Goal: Information Seeking & Learning: Learn about a topic

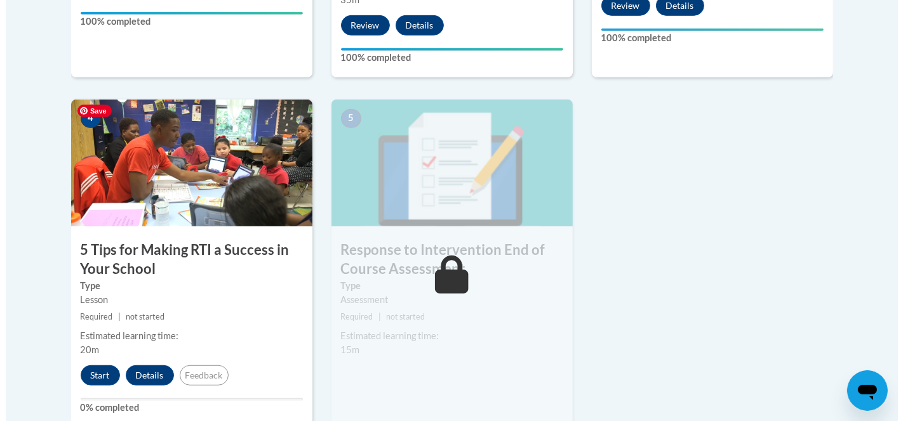
scroll to position [776, 0]
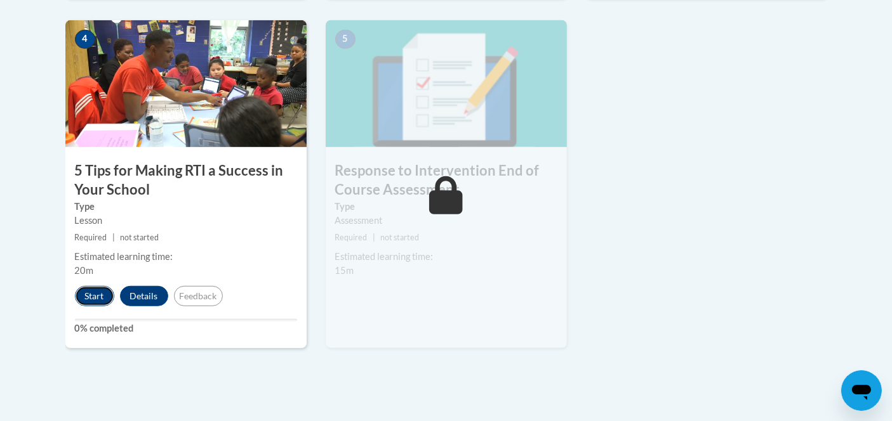
click at [95, 289] on button "Start" at bounding box center [94, 296] width 39 height 20
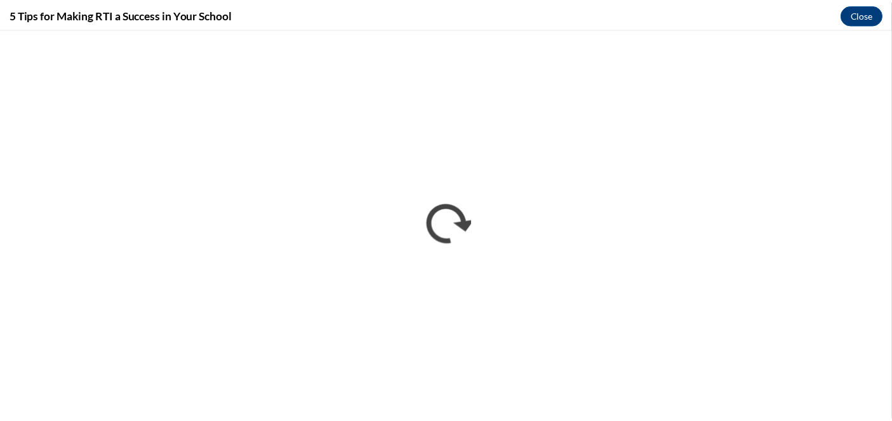
scroll to position [0, 0]
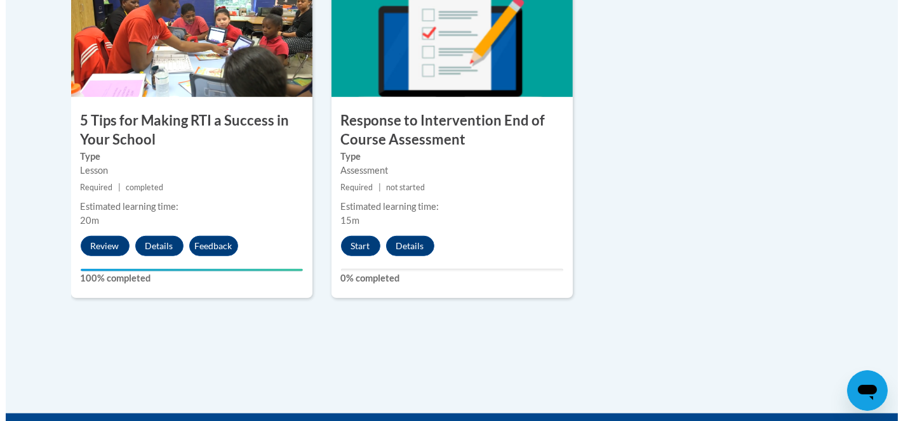
scroll to position [846, 0]
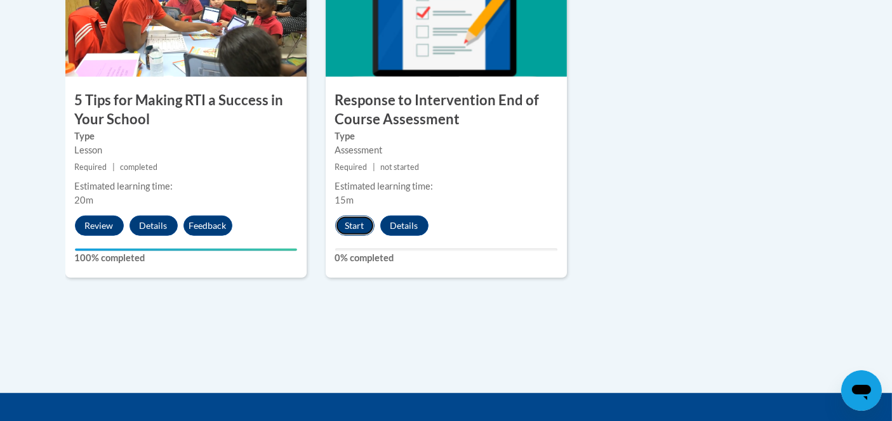
click at [354, 230] on button "Start" at bounding box center [354, 226] width 39 height 20
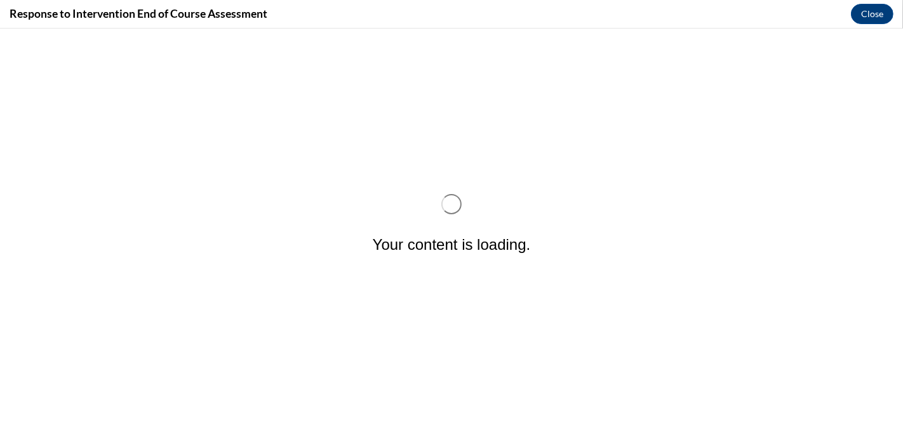
scroll to position [0, 0]
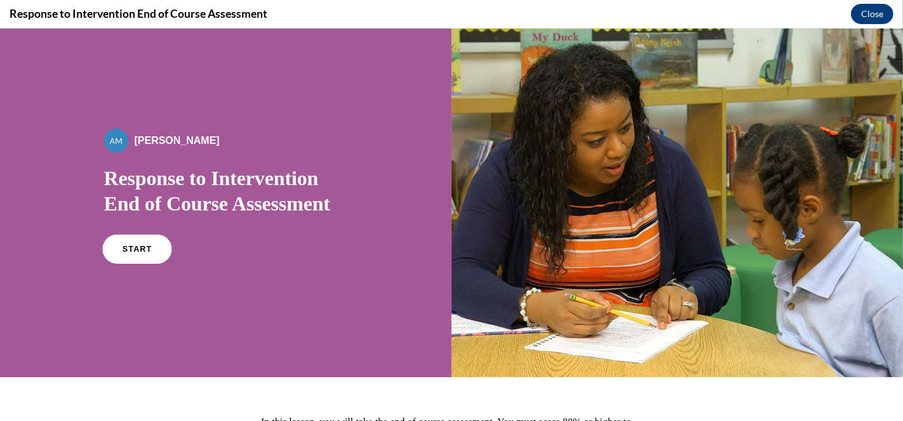
click at [135, 253] on span "START" at bounding box center [136, 250] width 29 height 10
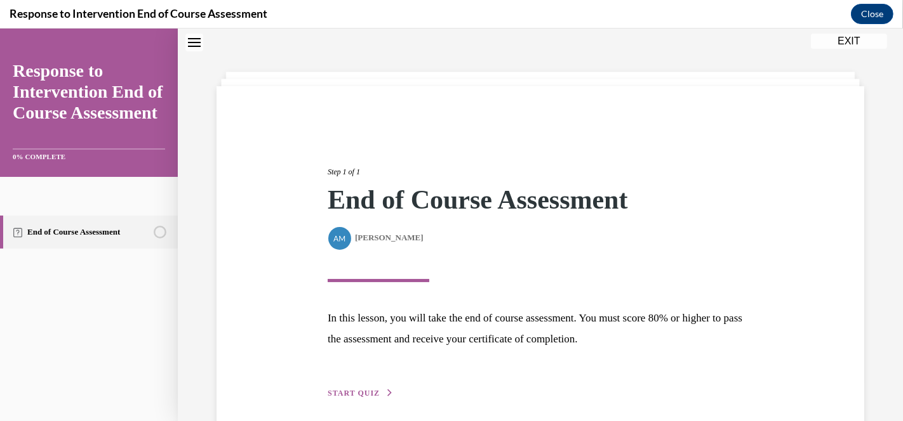
scroll to position [94, 0]
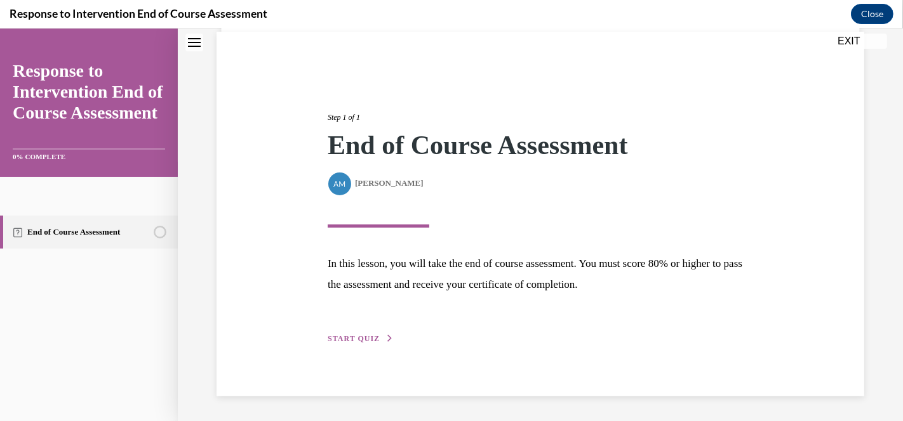
click at [359, 334] on button "START QUIZ" at bounding box center [361, 338] width 66 height 11
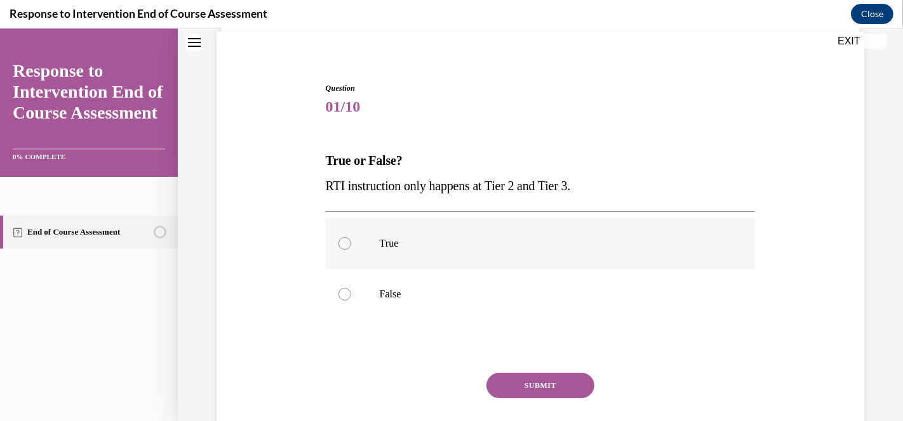
click at [343, 249] on div at bounding box center [344, 243] width 13 height 13
click at [343, 249] on input "True" at bounding box center [344, 243] width 13 height 13
radio input "true"
click at [519, 376] on button "SUBMIT" at bounding box center [540, 385] width 108 height 25
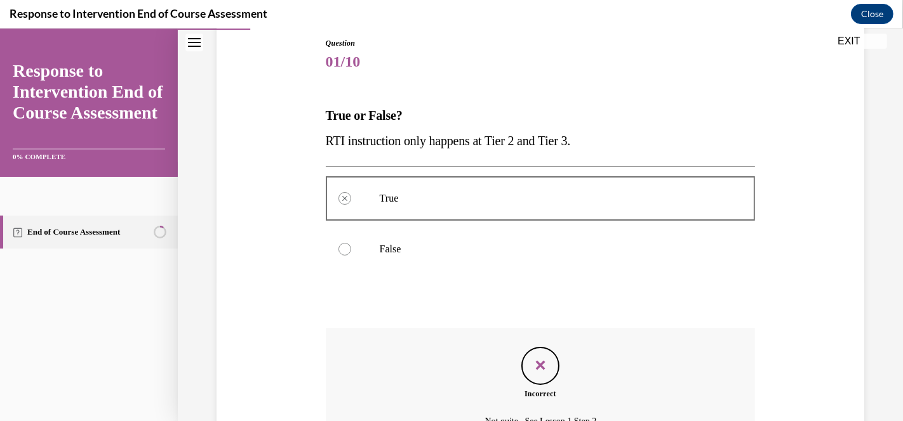
scroll to position [277, 0]
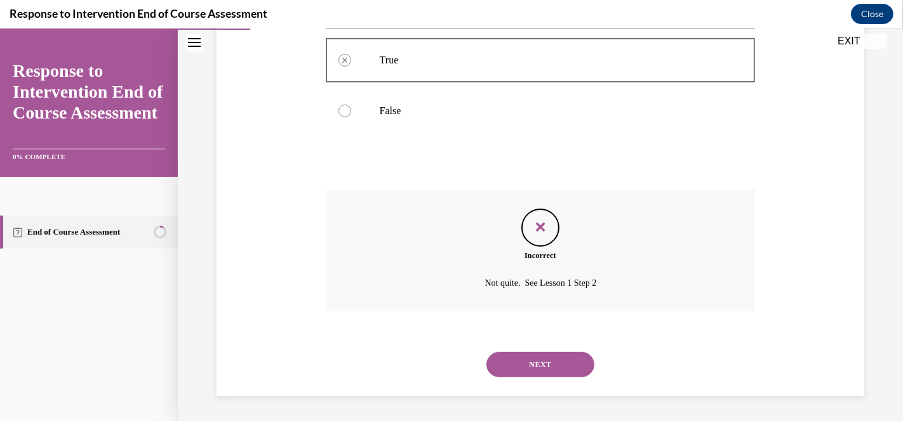
click at [551, 362] on button "NEXT" at bounding box center [540, 364] width 108 height 25
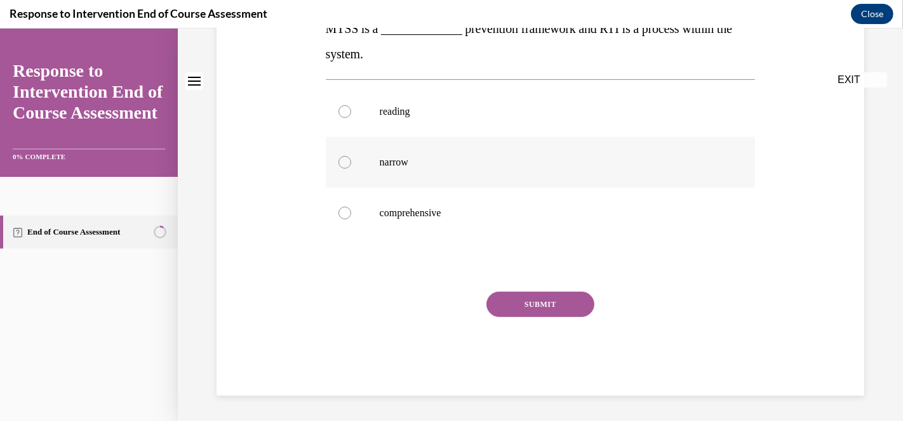
scroll to position [0, 0]
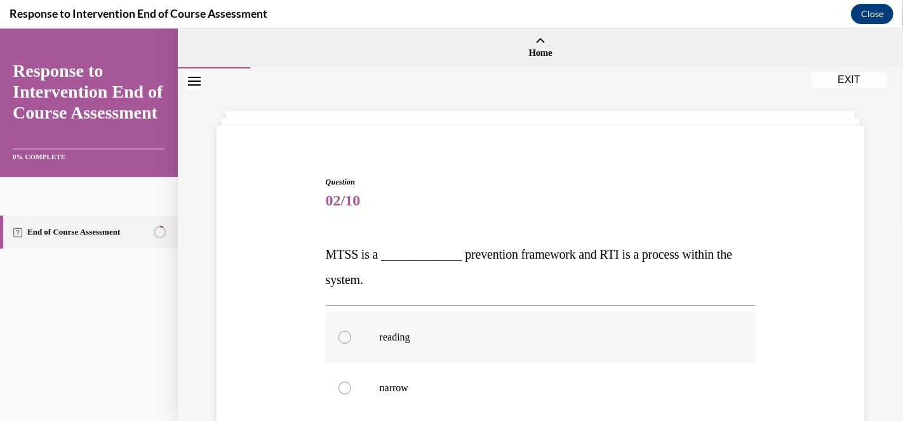
click at [341, 340] on div at bounding box center [344, 337] width 13 height 13
click at [341, 340] on input "reading" at bounding box center [344, 337] width 13 height 13
radio input "true"
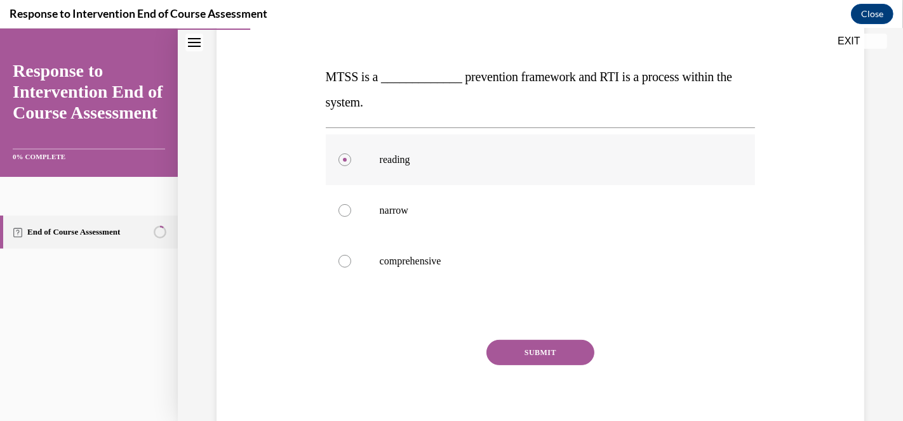
scroll to position [211, 0]
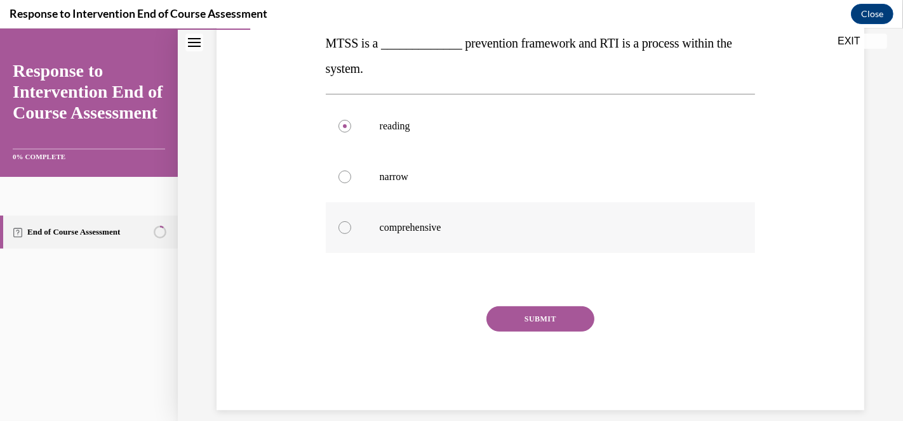
click at [344, 231] on div at bounding box center [344, 228] width 13 height 13
click at [344, 231] on input "comprehensive" at bounding box center [344, 228] width 13 height 13
radio input "true"
click at [550, 317] on button "SUBMIT" at bounding box center [540, 319] width 108 height 25
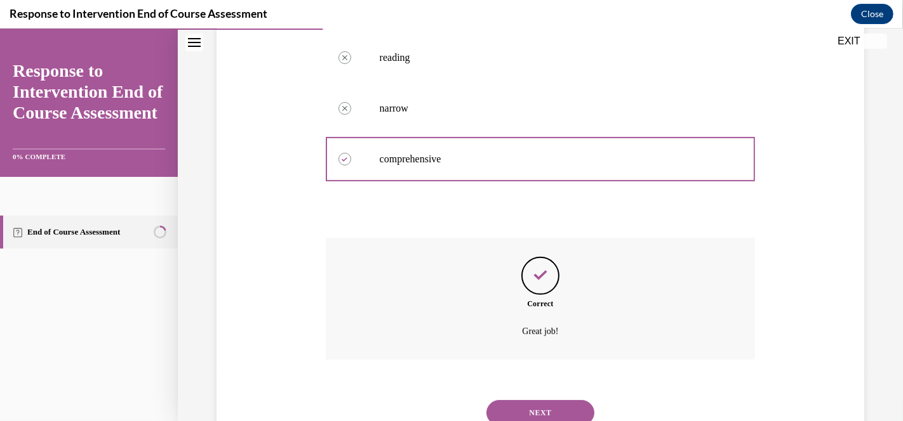
scroll to position [328, 0]
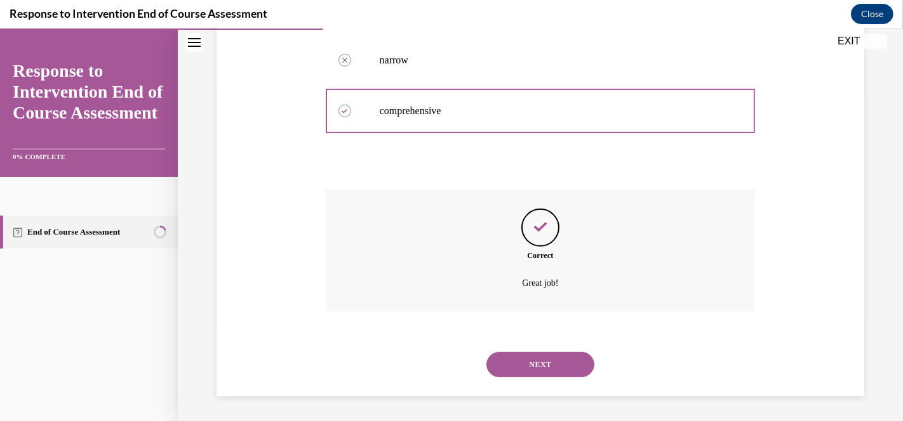
click at [546, 357] on button "NEXT" at bounding box center [540, 364] width 108 height 25
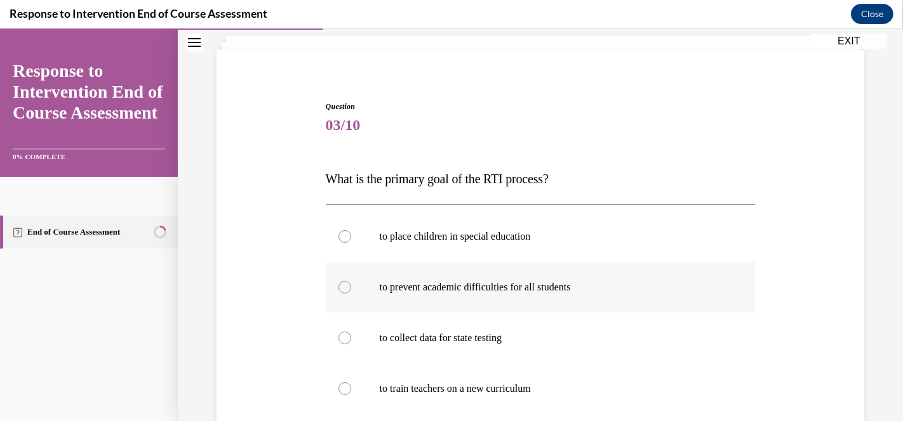
scroll to position [141, 0]
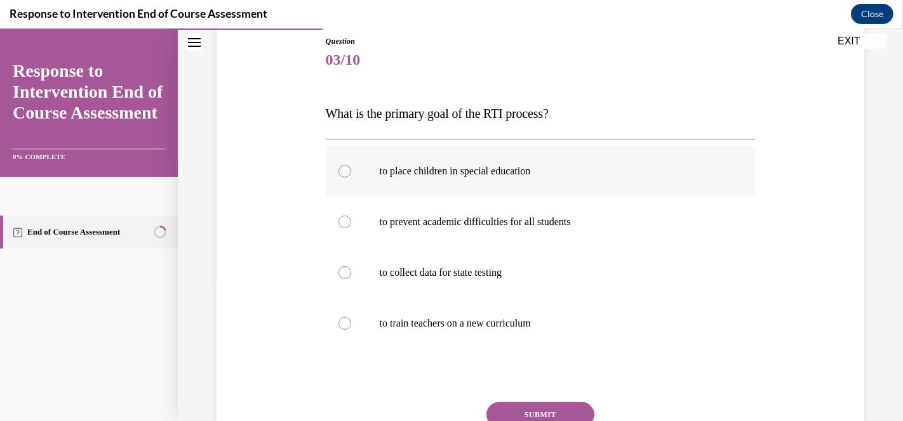
click at [344, 169] on div at bounding box center [344, 171] width 13 height 13
click at [344, 169] on input "to place children in special education" at bounding box center [344, 171] width 13 height 13
radio input "true"
click at [543, 407] on button "SUBMIT" at bounding box center [540, 414] width 108 height 25
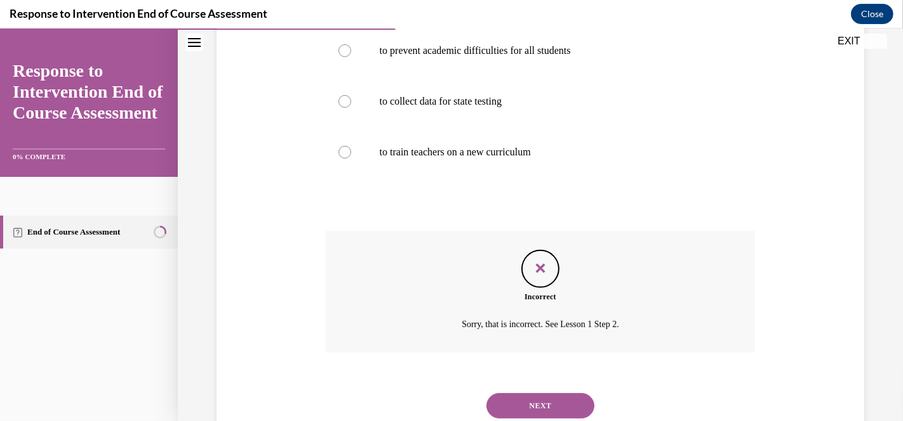
scroll to position [354, 0]
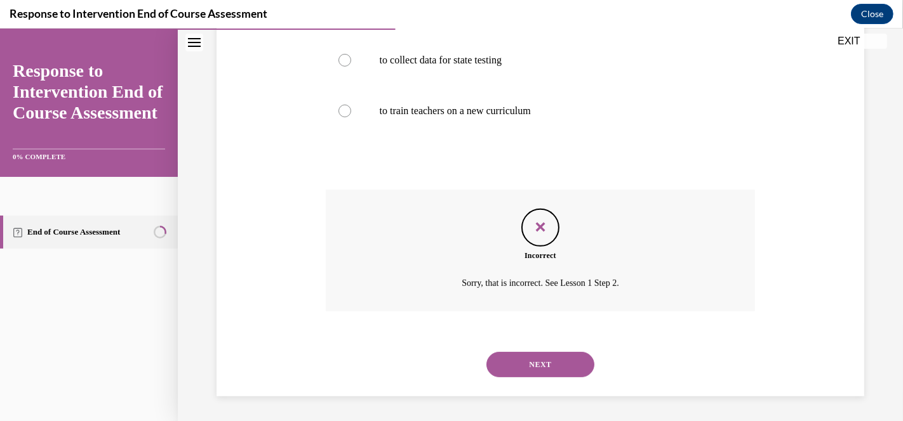
click at [533, 362] on button "NEXT" at bounding box center [540, 364] width 108 height 25
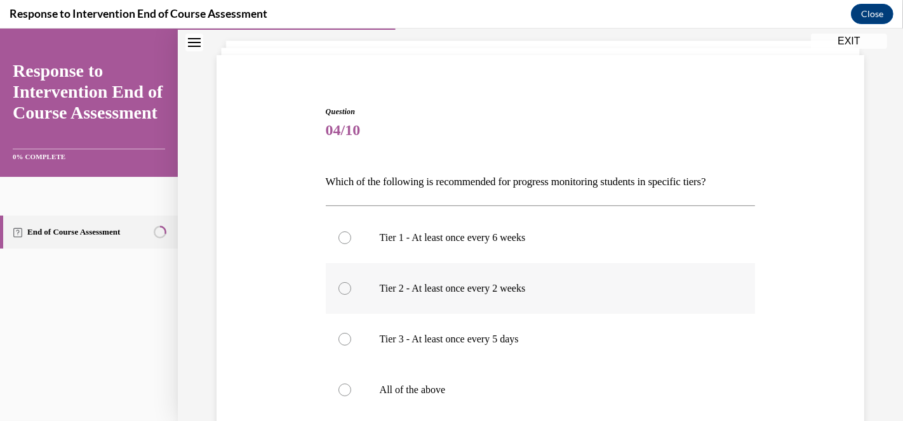
scroll to position [141, 0]
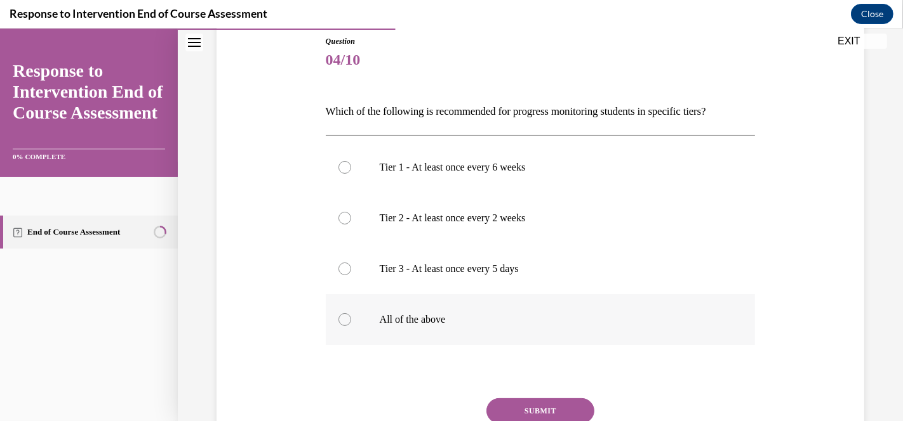
click at [340, 321] on div at bounding box center [344, 320] width 13 height 13
click at [340, 321] on input "All of the above" at bounding box center [344, 320] width 13 height 13
radio input "true"
click at [517, 407] on button "SUBMIT" at bounding box center [540, 411] width 108 height 25
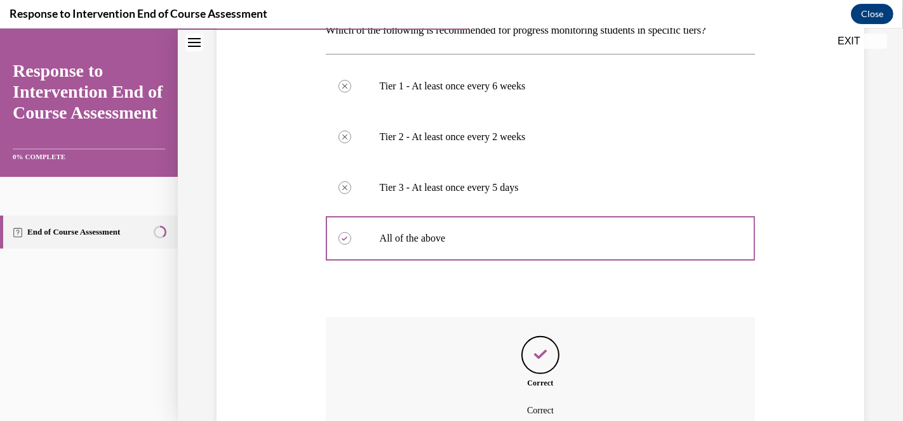
scroll to position [350, 0]
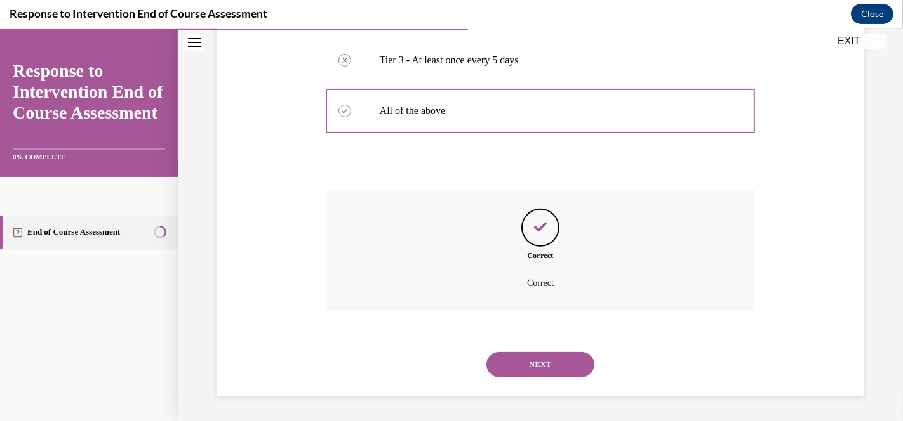
click at [535, 362] on button "NEXT" at bounding box center [540, 364] width 108 height 25
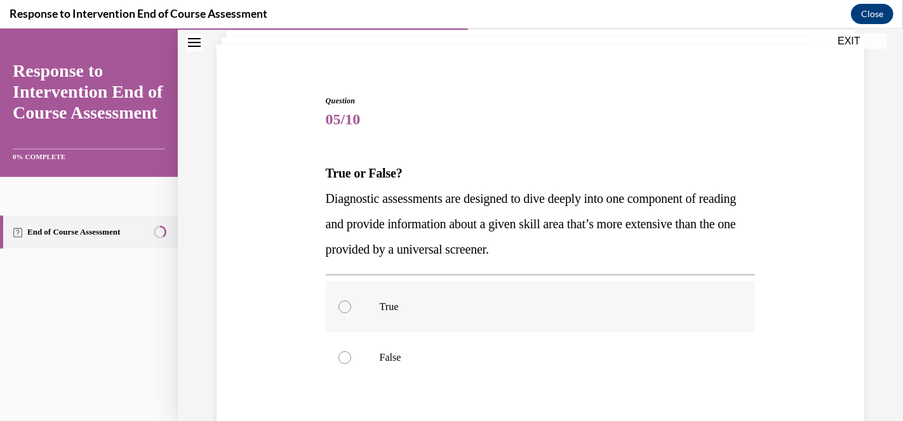
scroll to position [225, 0]
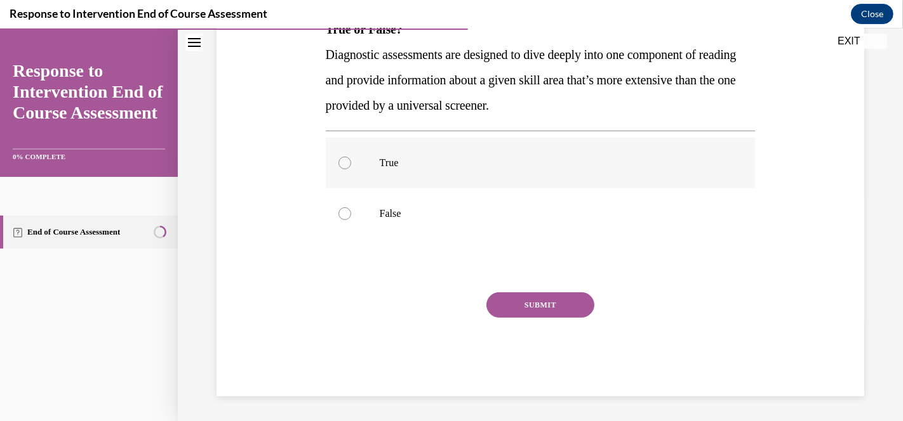
click at [343, 159] on div at bounding box center [344, 163] width 13 height 13
click at [343, 159] on input "True" at bounding box center [344, 163] width 13 height 13
radio input "true"
click at [544, 299] on button "SUBMIT" at bounding box center [540, 305] width 108 height 25
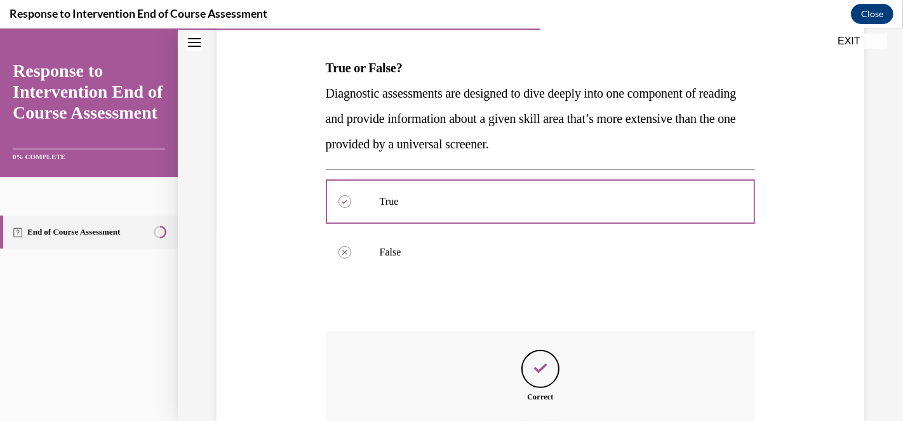
scroll to position [328, 0]
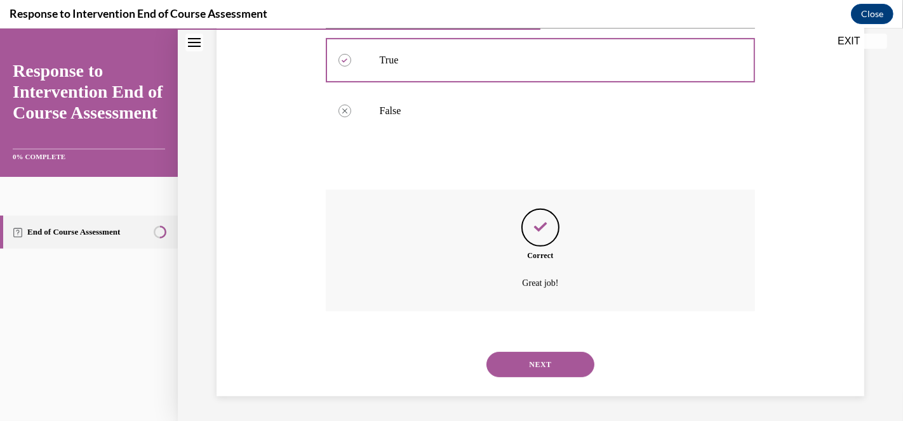
click at [537, 357] on button "NEXT" at bounding box center [540, 364] width 108 height 25
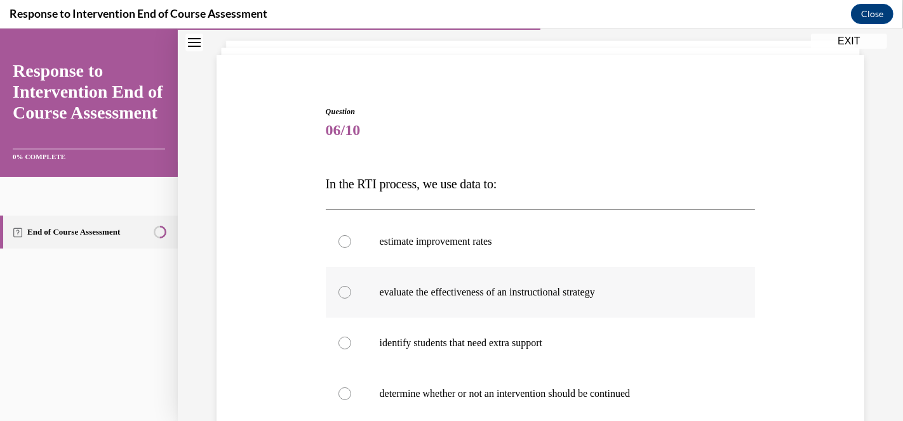
scroll to position [141, 0]
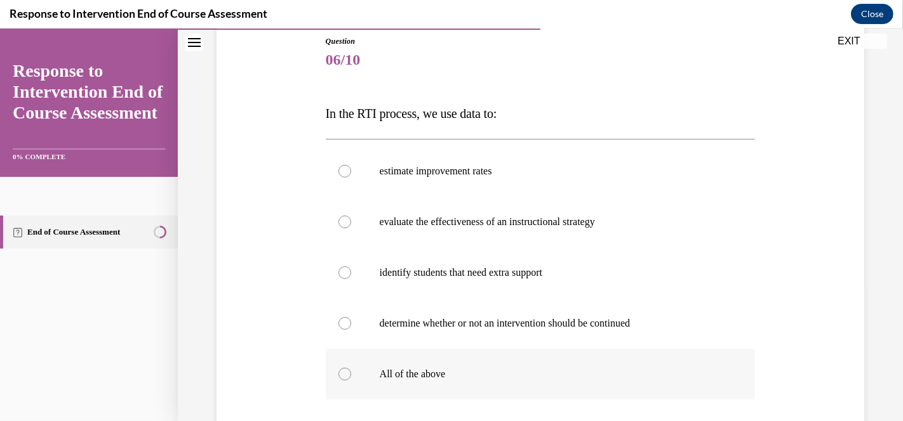
click at [341, 373] on div at bounding box center [344, 374] width 13 height 13
click at [341, 373] on input "All of the above" at bounding box center [344, 374] width 13 height 13
radio input "true"
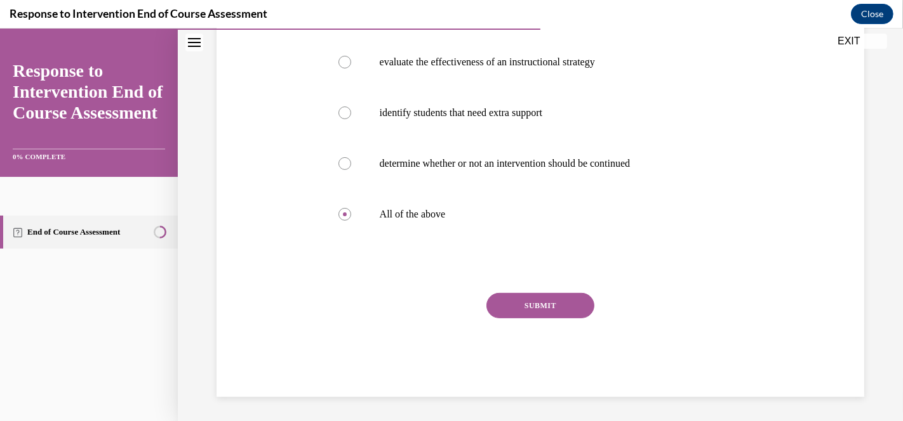
scroll to position [301, 0]
click at [511, 299] on button "SUBMIT" at bounding box center [540, 305] width 108 height 25
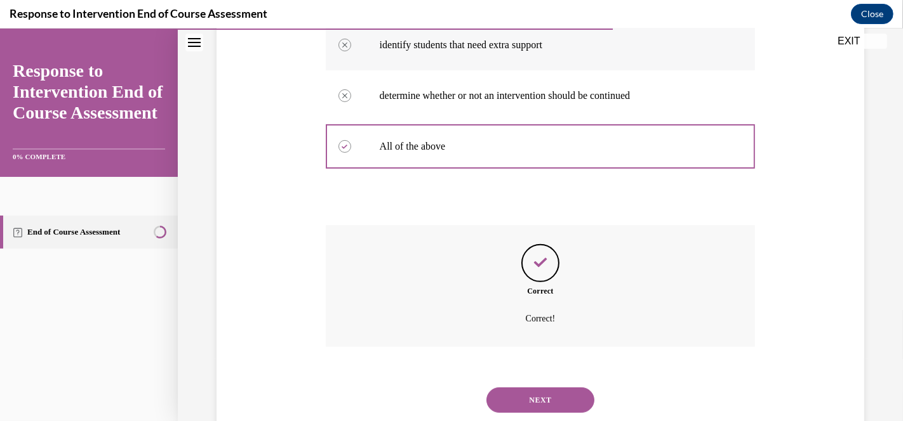
scroll to position [404, 0]
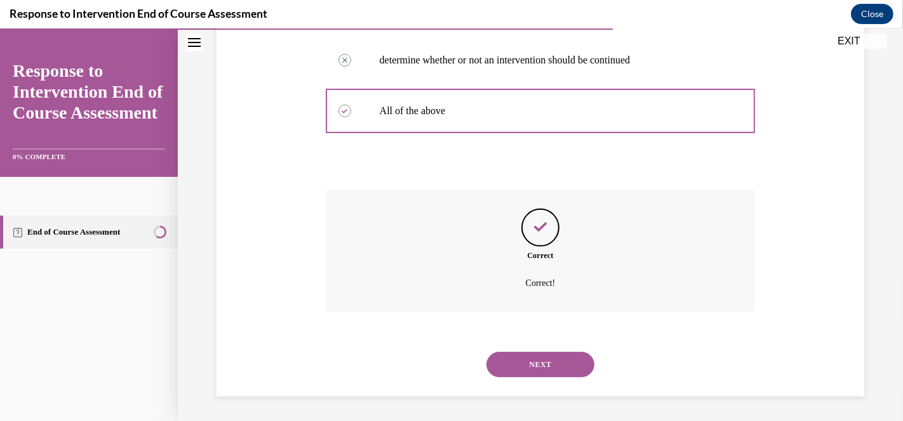
click at [531, 357] on button "NEXT" at bounding box center [540, 364] width 108 height 25
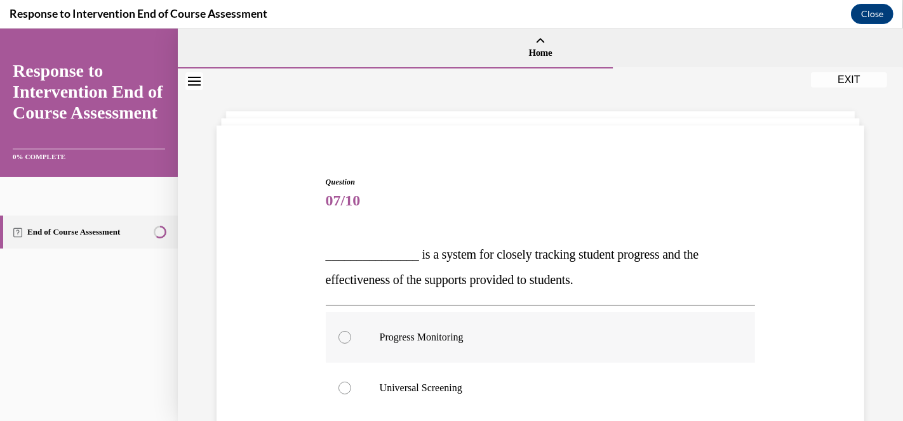
scroll to position [141, 0]
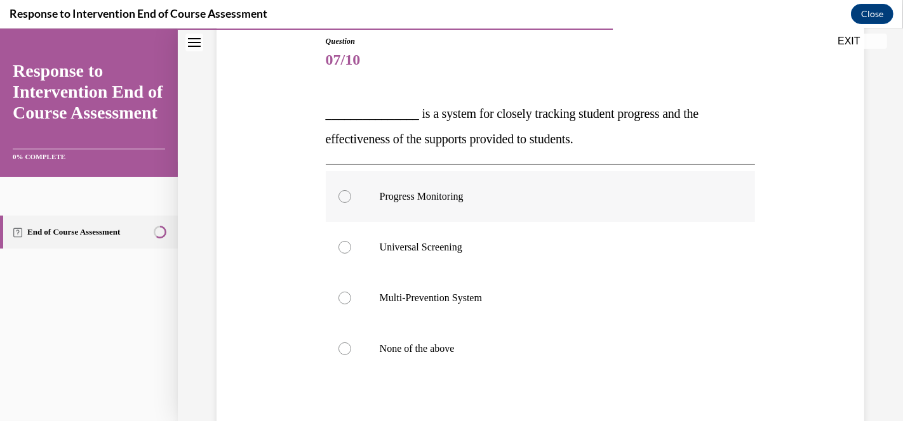
click at [346, 197] on div at bounding box center [344, 196] width 13 height 13
click at [346, 197] on input "Progress Monitoring" at bounding box center [344, 196] width 13 height 13
radio input "true"
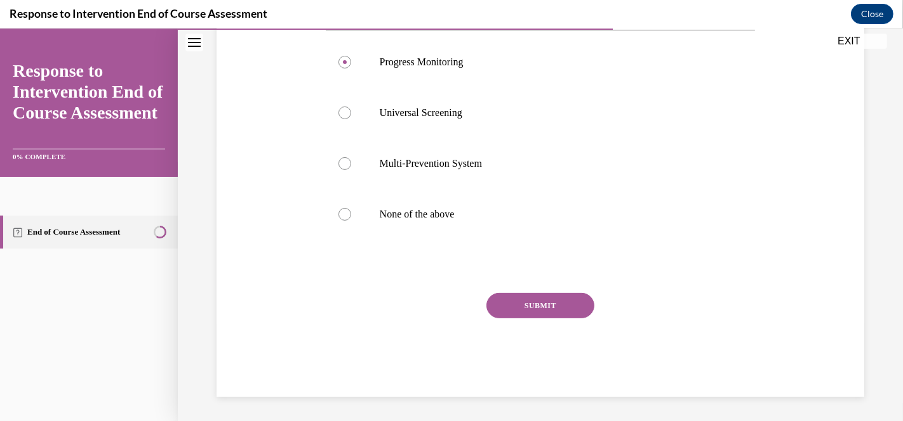
click at [538, 305] on button "SUBMIT" at bounding box center [540, 305] width 108 height 25
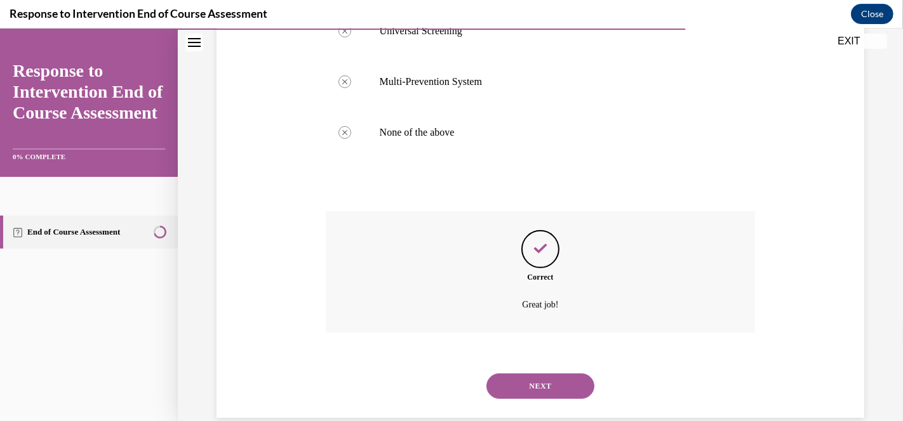
scroll to position [379, 0]
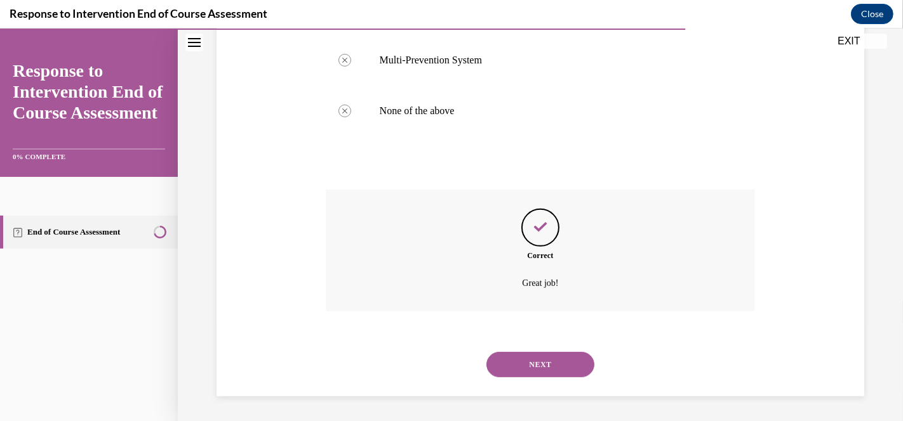
click at [538, 362] on button "NEXT" at bounding box center [540, 364] width 108 height 25
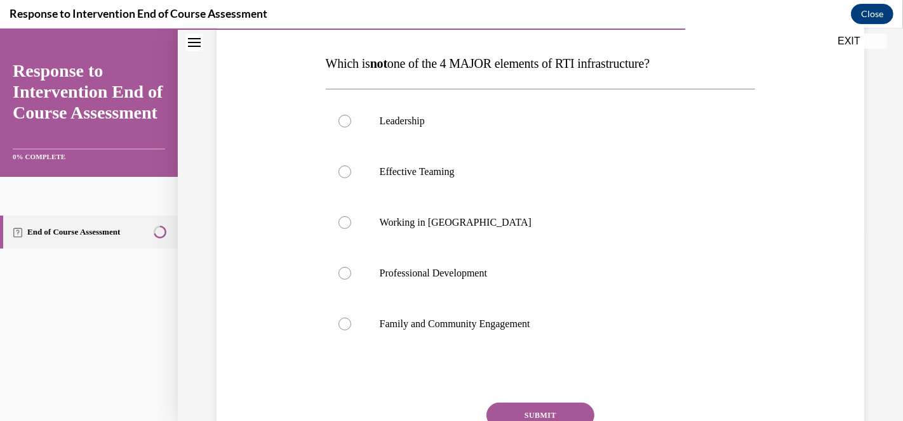
scroll to position [211, 0]
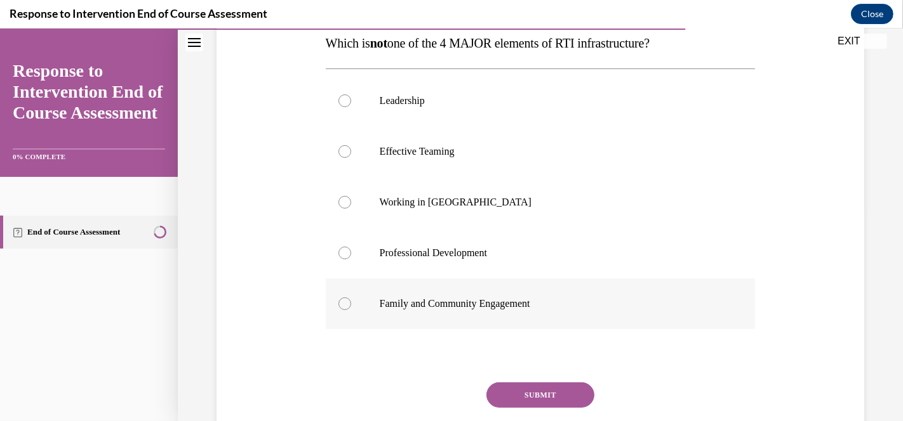
click at [340, 307] on div at bounding box center [344, 304] width 13 height 13
click at [340, 307] on input "Family and Community Engagement" at bounding box center [344, 304] width 13 height 13
radio input "true"
click at [541, 396] on button "SUBMIT" at bounding box center [540, 395] width 108 height 25
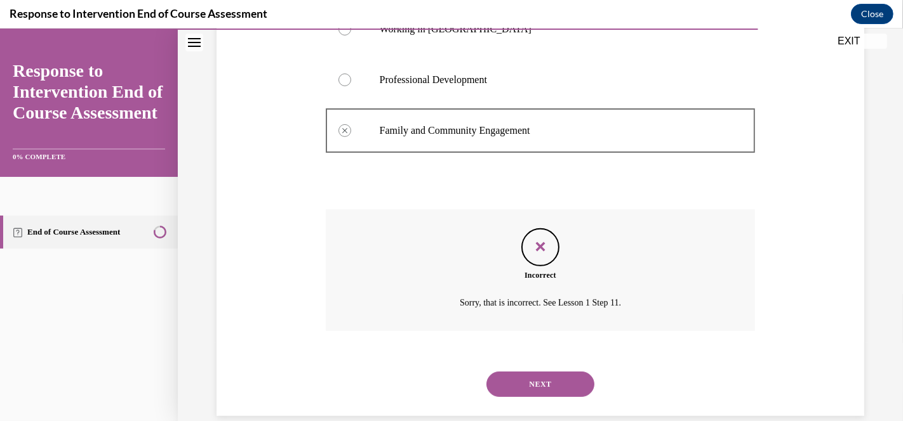
scroll to position [404, 0]
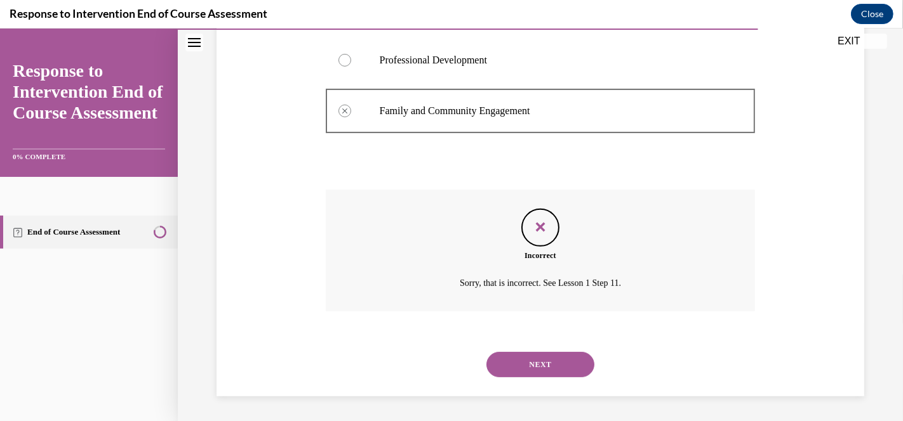
click at [536, 365] on button "NEXT" at bounding box center [540, 364] width 108 height 25
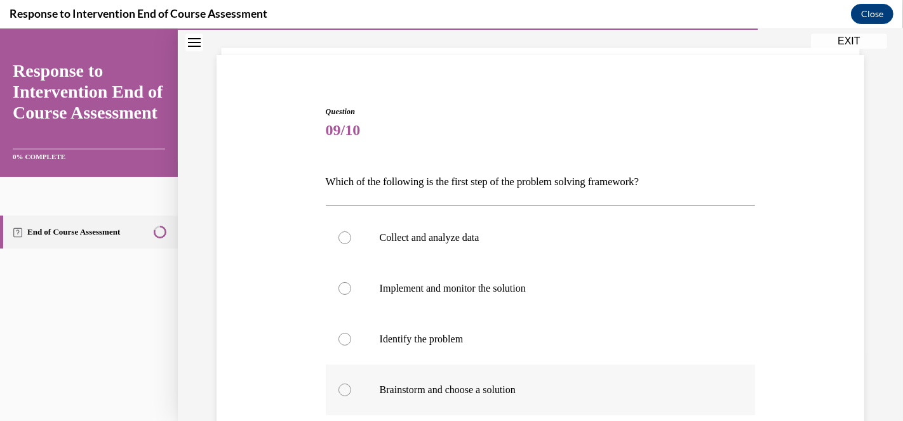
scroll to position [141, 0]
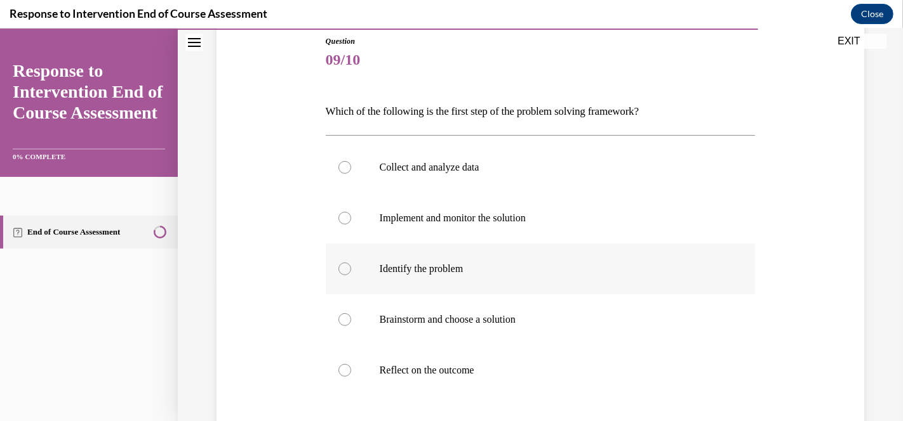
click at [340, 274] on div at bounding box center [344, 269] width 13 height 13
click at [340, 274] on input "Identify the problem" at bounding box center [344, 269] width 13 height 13
radio input "true"
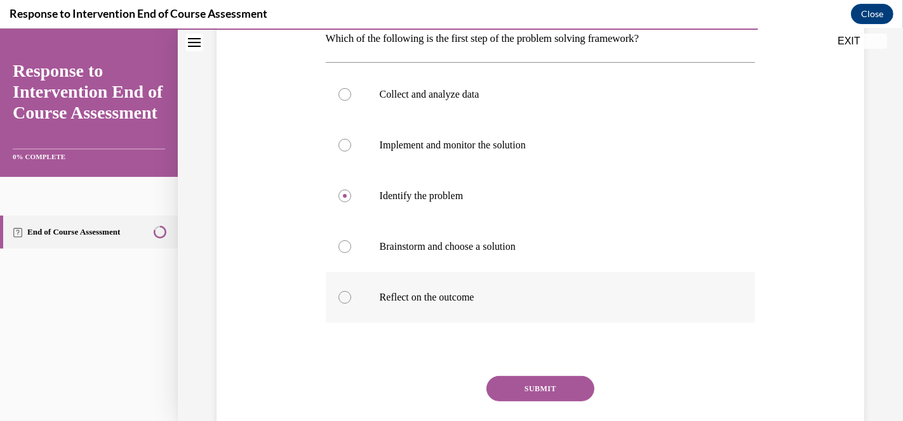
scroll to position [282, 0]
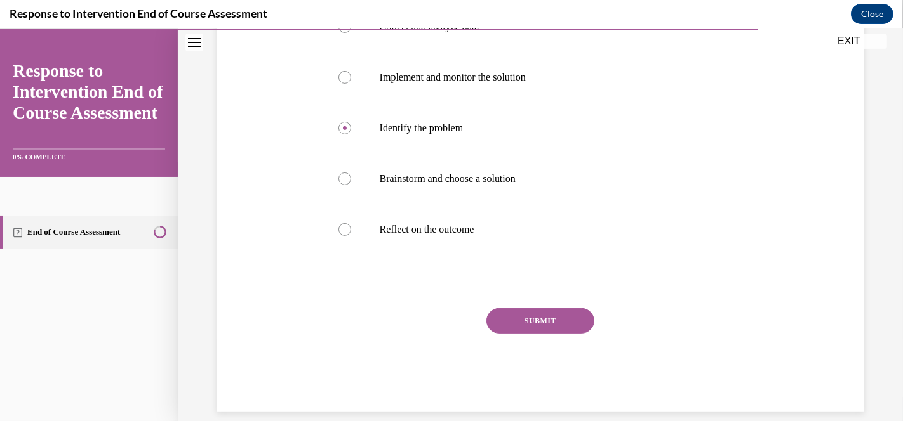
click at [519, 317] on button "SUBMIT" at bounding box center [540, 320] width 108 height 25
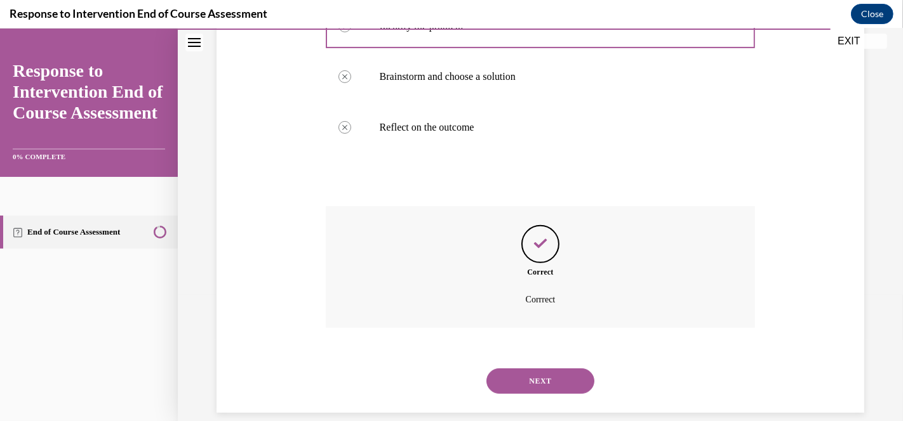
scroll to position [401, 0]
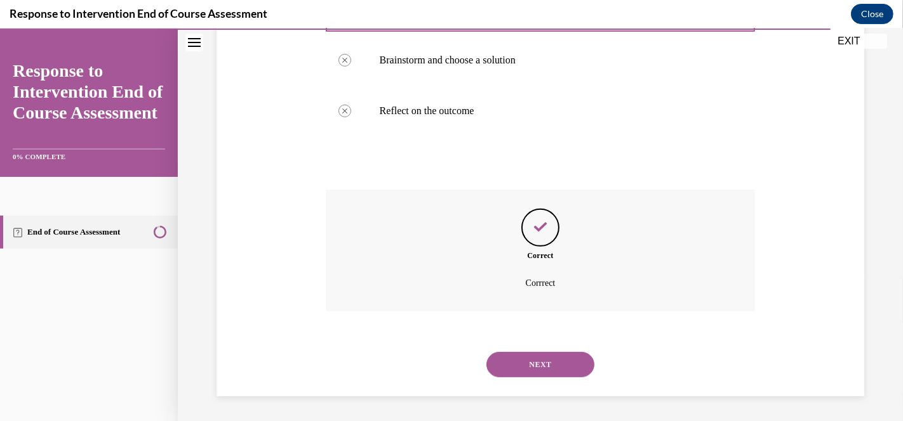
click at [534, 360] on button "NEXT" at bounding box center [540, 364] width 108 height 25
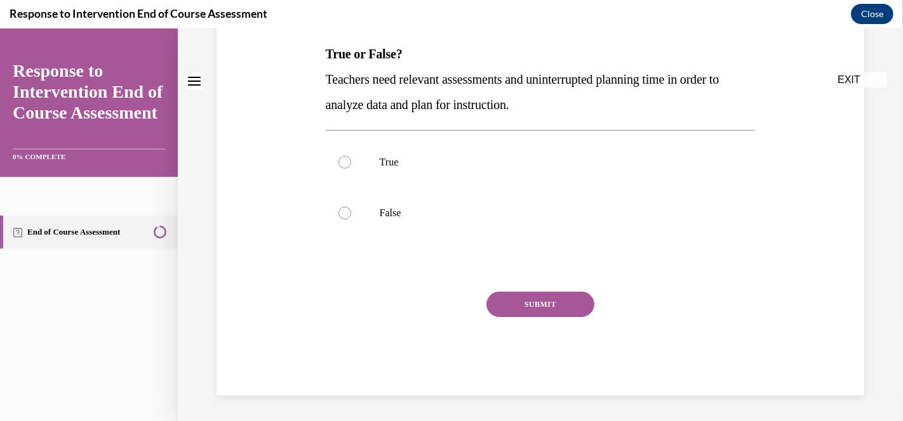
scroll to position [0, 0]
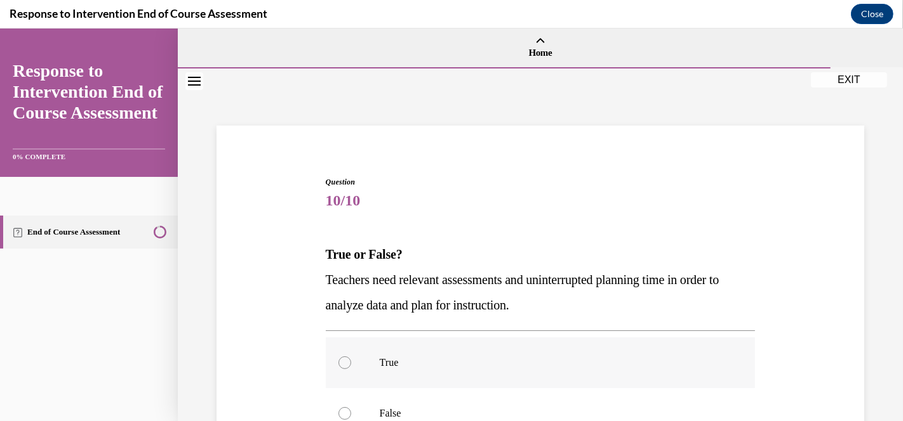
click at [344, 362] on div at bounding box center [344, 363] width 13 height 13
click at [344, 362] on input "True" at bounding box center [344, 363] width 13 height 13
radio input "true"
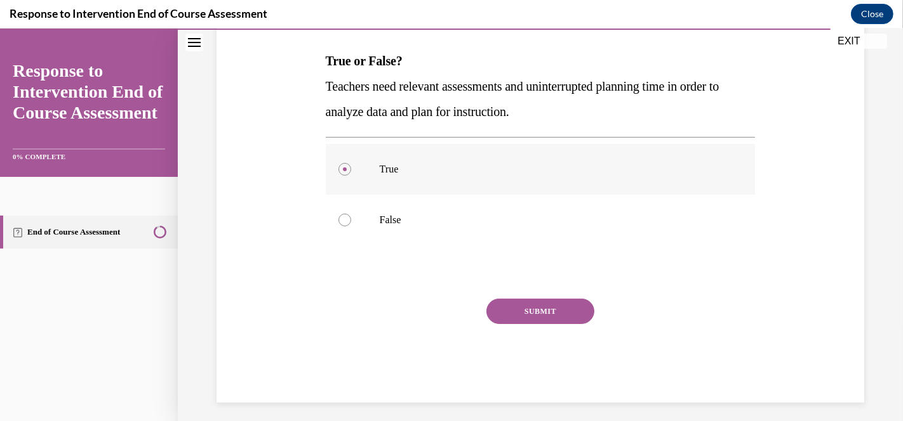
scroll to position [200, 0]
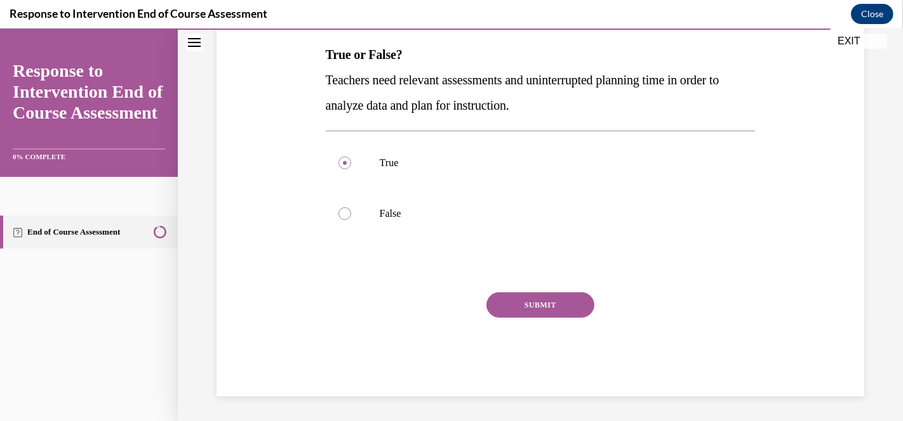
click at [541, 300] on button "SUBMIT" at bounding box center [540, 305] width 108 height 25
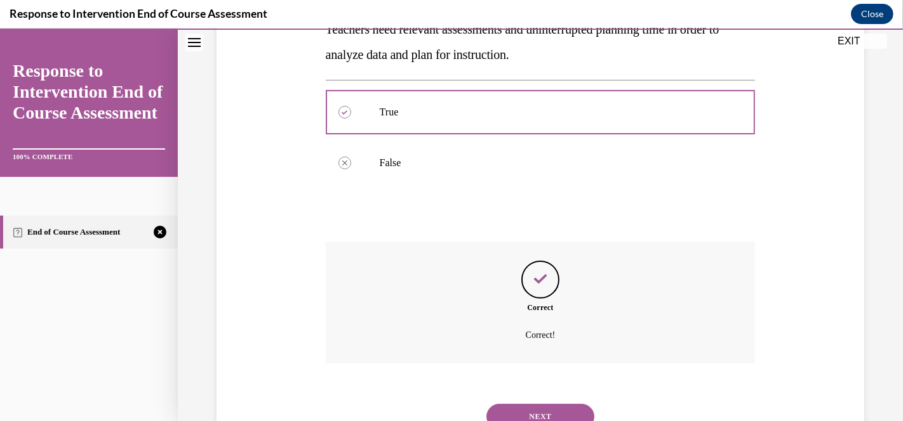
scroll to position [303, 0]
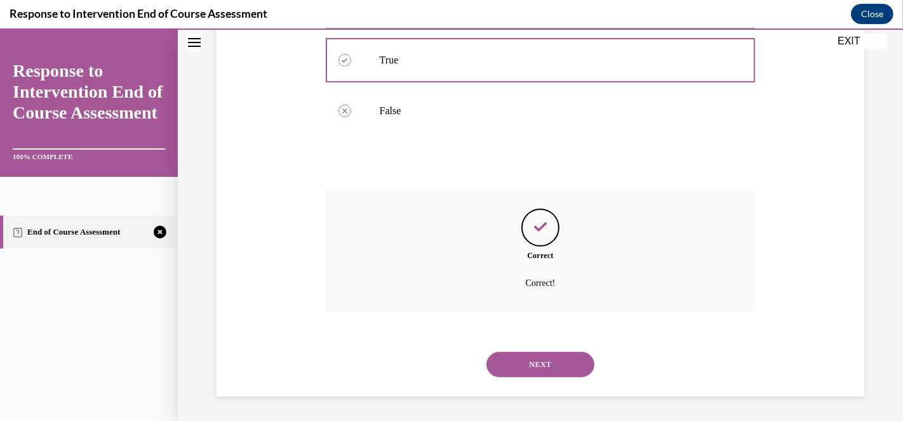
click at [531, 368] on button "NEXT" at bounding box center [540, 364] width 108 height 25
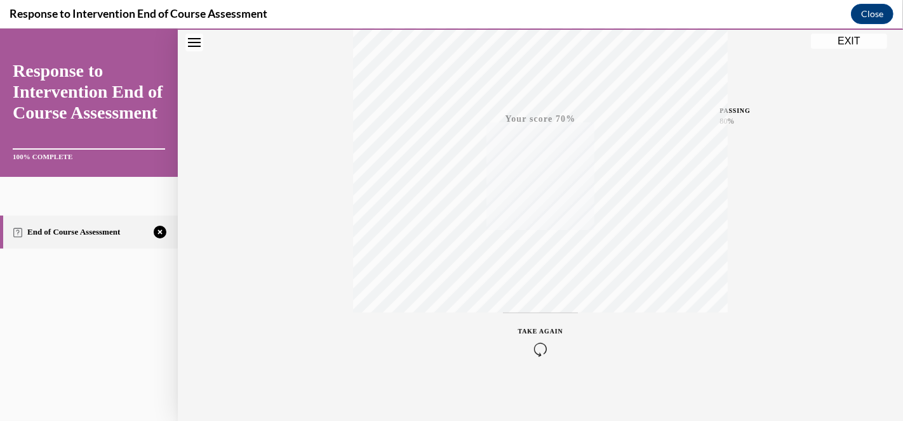
scroll to position [257, 0]
click at [534, 329] on div "TAKE AGAIN" at bounding box center [540, 337] width 45 height 30
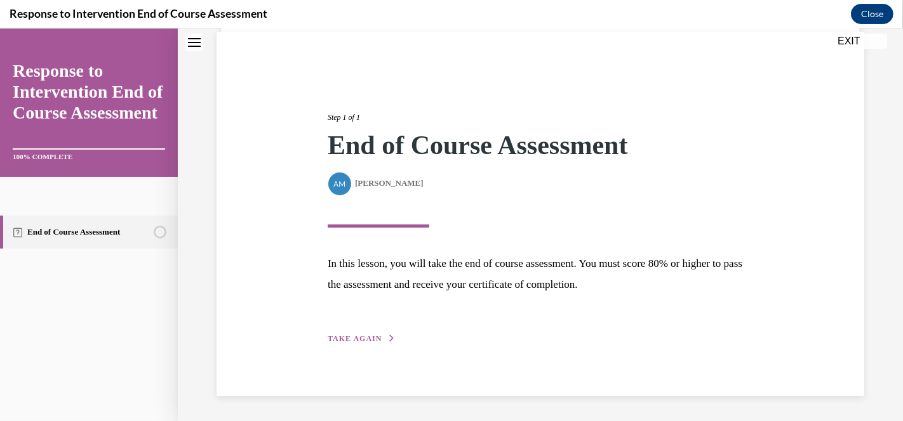
click at [354, 341] on span "TAKE AGAIN" at bounding box center [355, 339] width 54 height 9
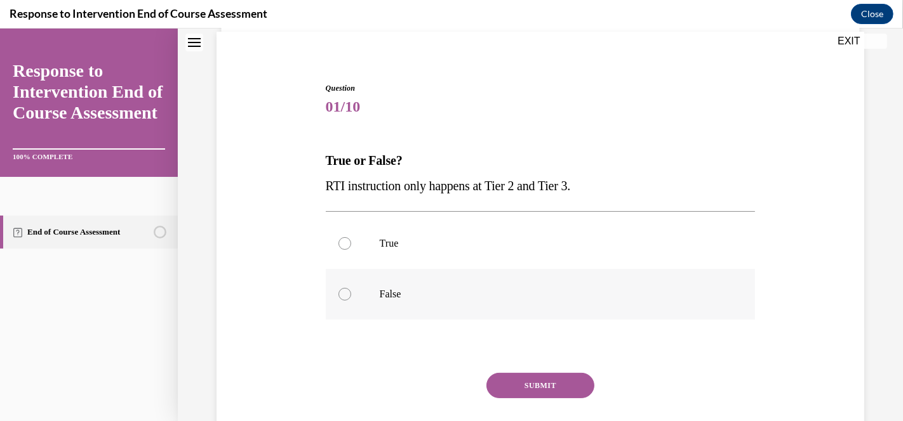
click at [340, 298] on div at bounding box center [344, 294] width 13 height 13
click at [340, 298] on input "False" at bounding box center [344, 294] width 13 height 13
radio input "true"
click at [519, 381] on button "SUBMIT" at bounding box center [540, 385] width 108 height 25
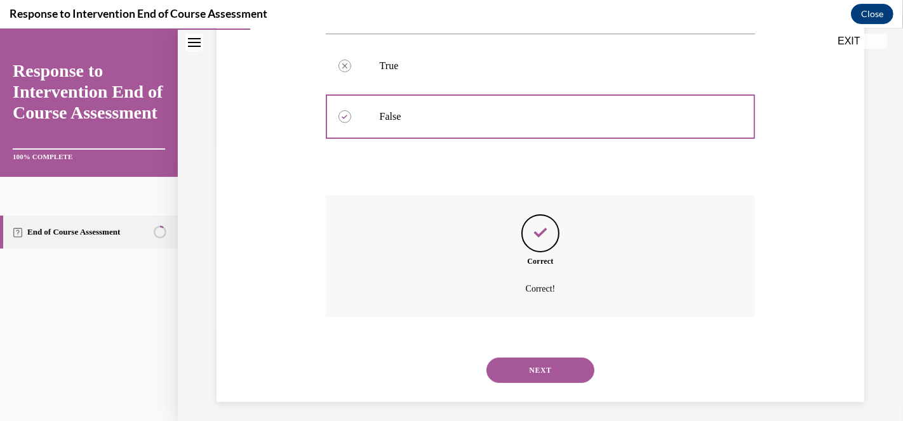
scroll to position [277, 0]
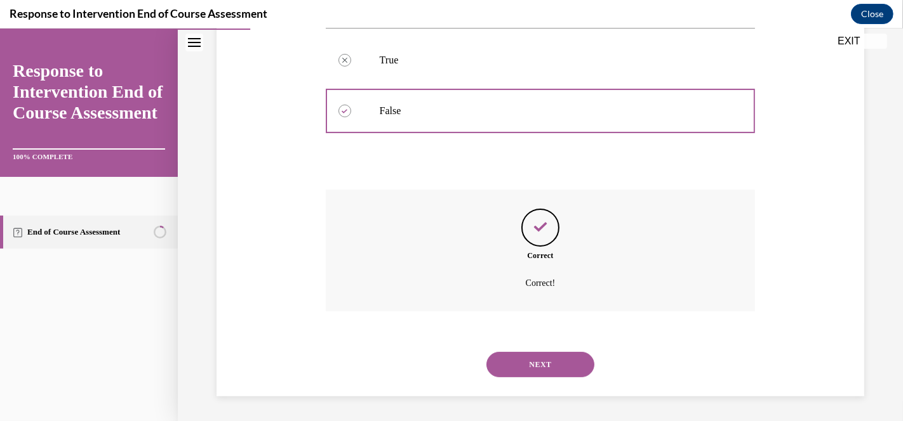
click at [536, 365] on button "NEXT" at bounding box center [540, 364] width 108 height 25
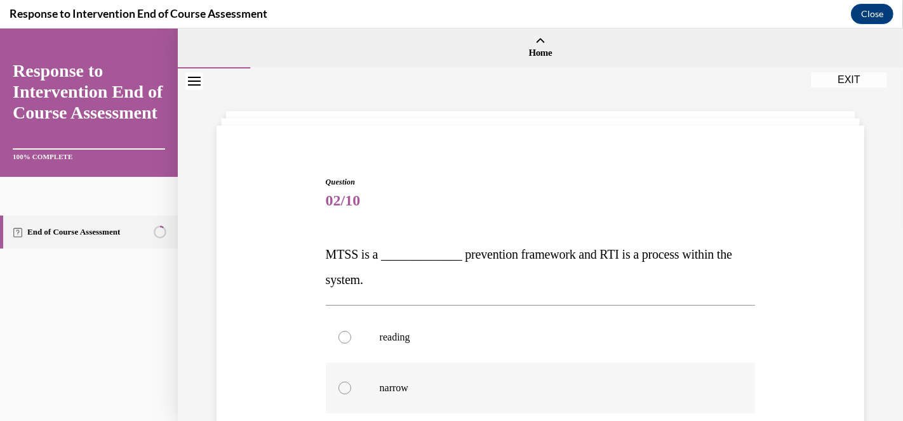
scroll to position [141, 0]
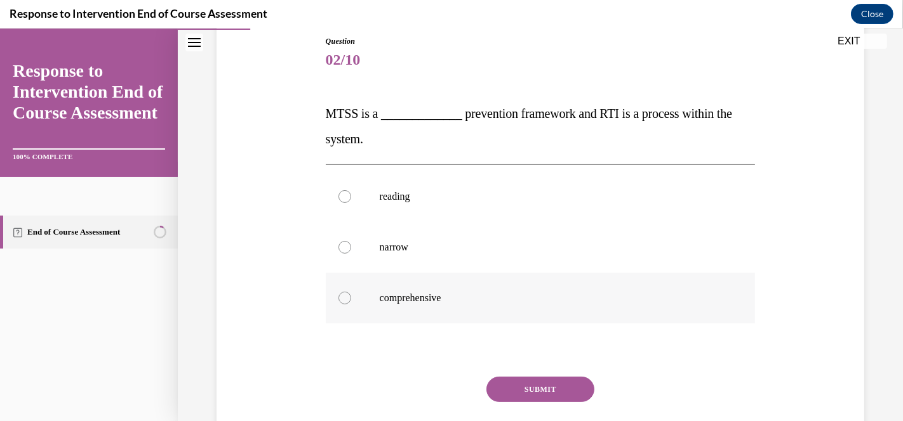
click at [344, 296] on div at bounding box center [344, 298] width 13 height 13
click at [344, 296] on input "comprehensive" at bounding box center [344, 298] width 13 height 13
radio input "true"
click at [526, 384] on button "SUBMIT" at bounding box center [540, 389] width 108 height 25
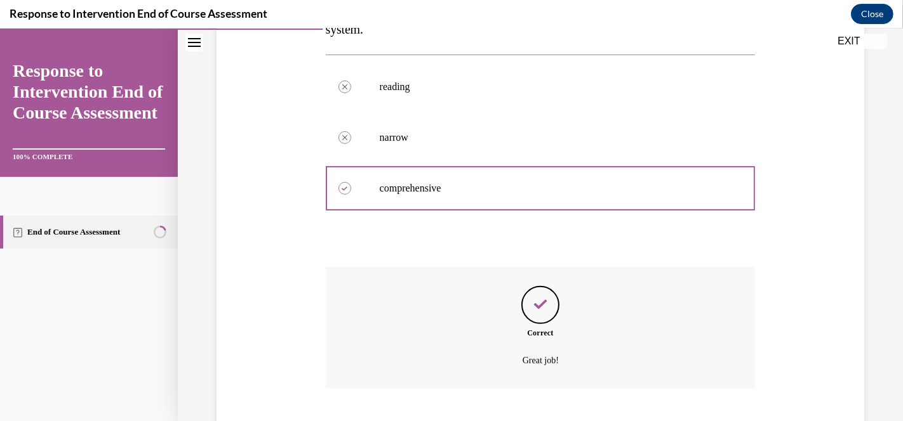
scroll to position [328, 0]
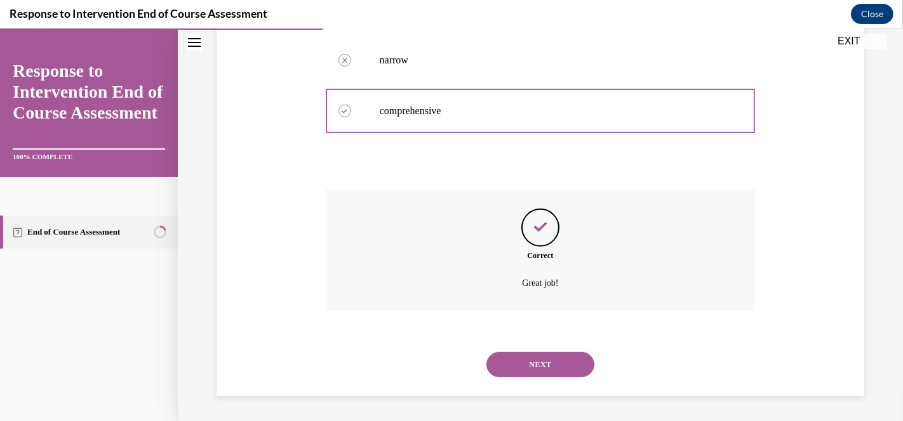
click at [531, 365] on button "NEXT" at bounding box center [540, 364] width 108 height 25
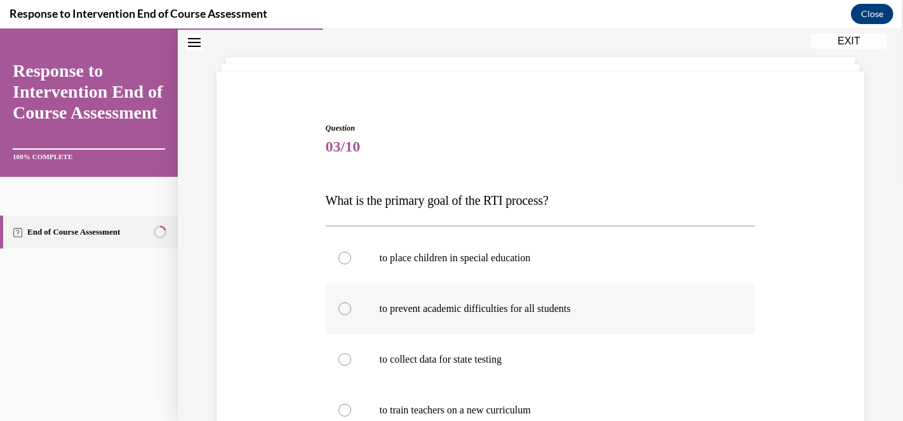
scroll to position [70, 0]
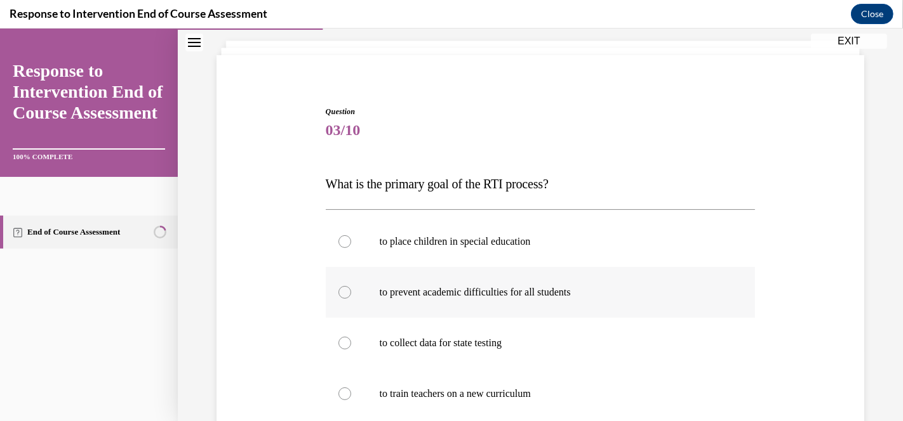
click at [343, 293] on div at bounding box center [344, 292] width 13 height 13
click at [343, 293] on input "to prevent academic difficulties for all students" at bounding box center [344, 292] width 13 height 13
radio input "true"
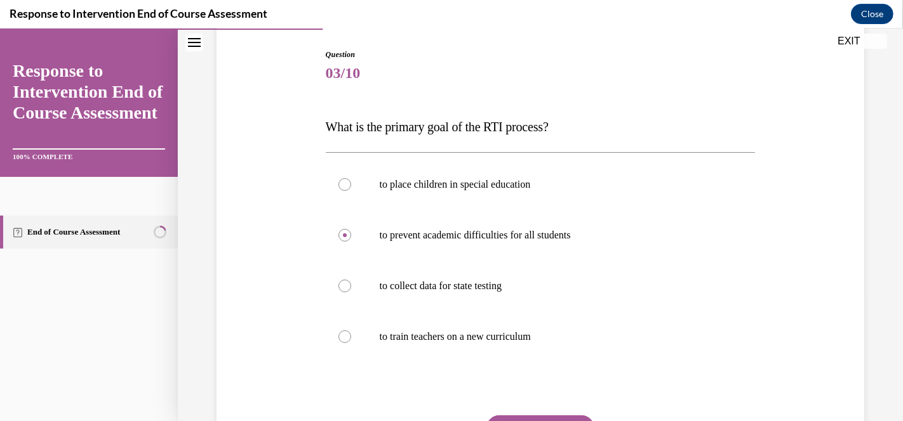
scroll to position [211, 0]
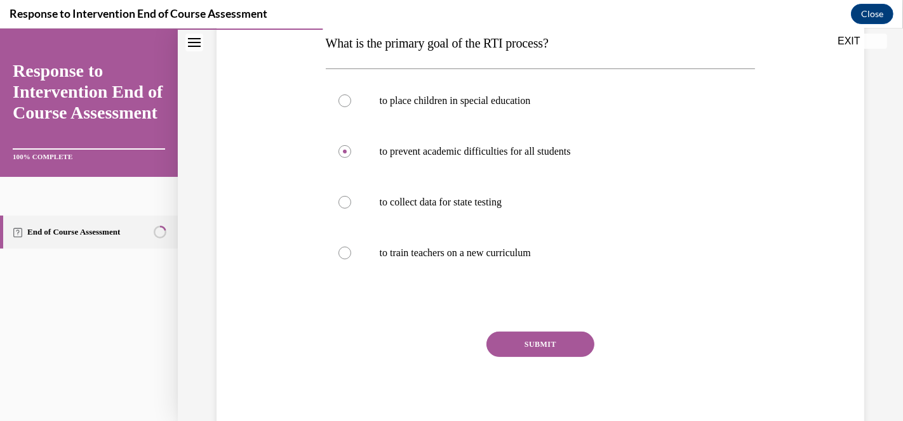
click at [533, 350] on button "SUBMIT" at bounding box center [540, 344] width 108 height 25
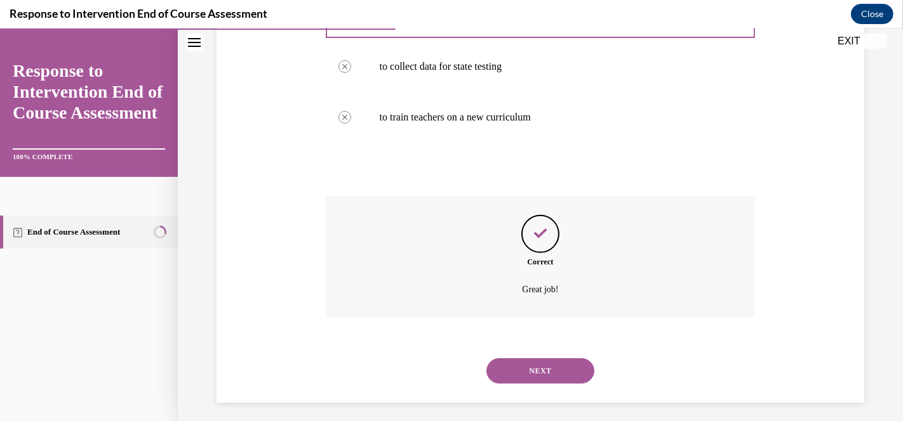
scroll to position [354, 0]
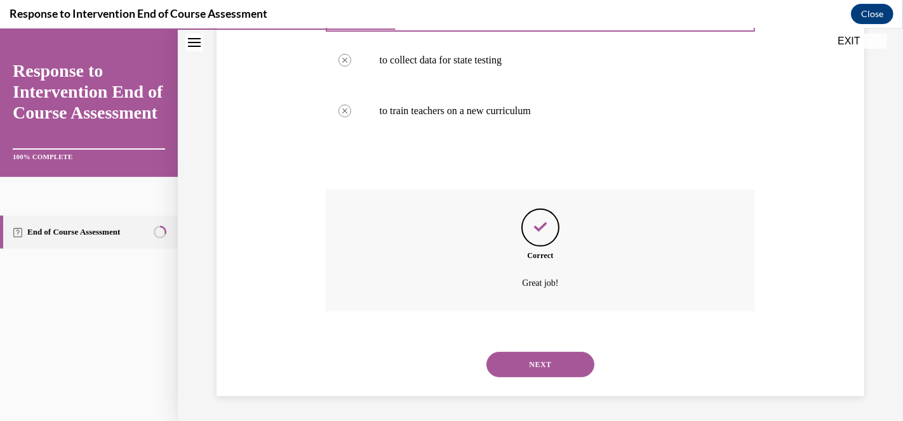
click at [529, 368] on button "NEXT" at bounding box center [540, 364] width 108 height 25
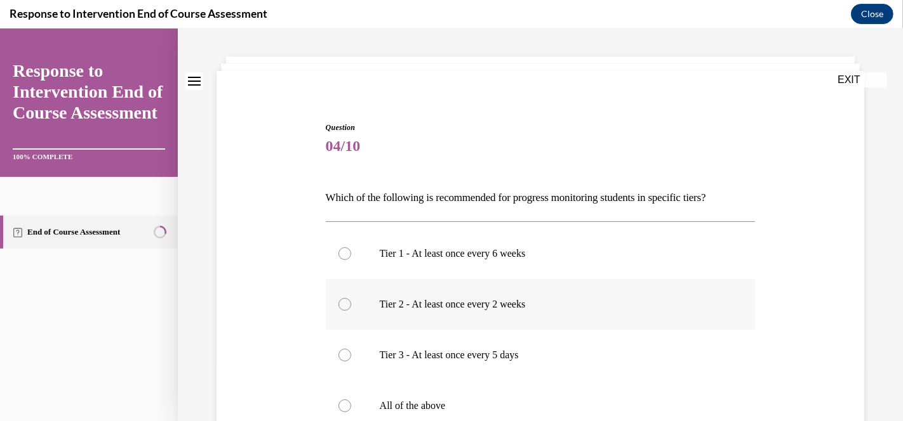
scroll to position [70, 0]
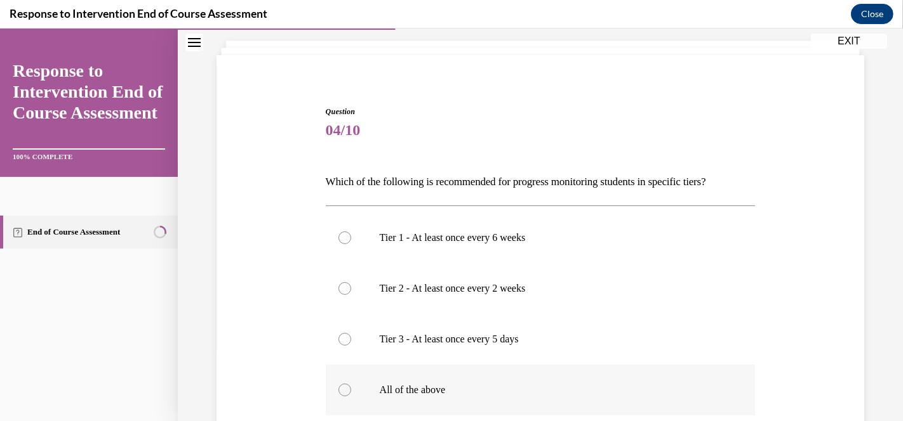
click at [341, 392] on div at bounding box center [344, 390] width 13 height 13
click at [341, 392] on input "All of the above" at bounding box center [344, 390] width 13 height 13
radio input "true"
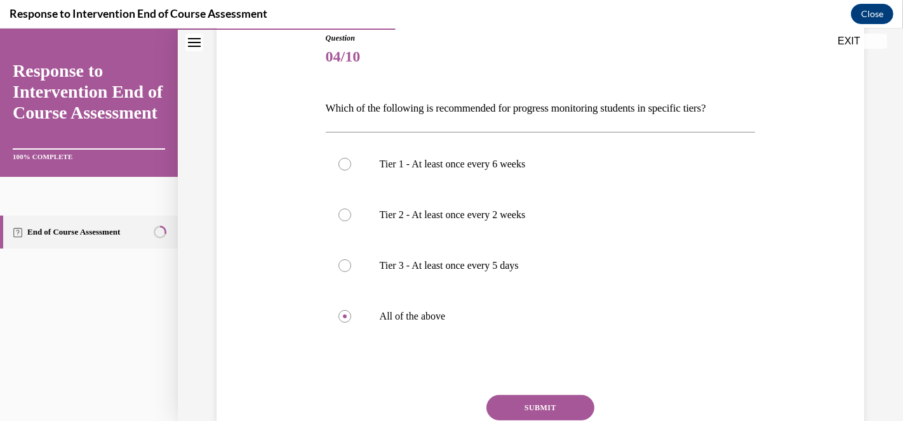
scroll to position [211, 0]
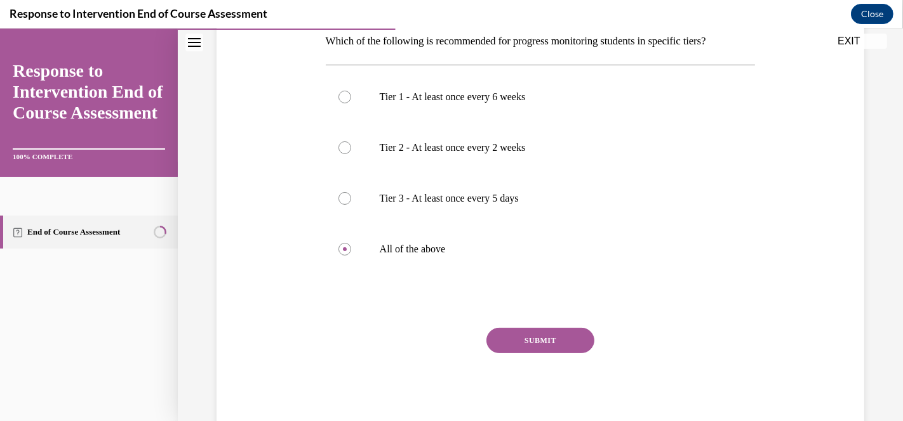
click at [536, 335] on button "SUBMIT" at bounding box center [540, 340] width 108 height 25
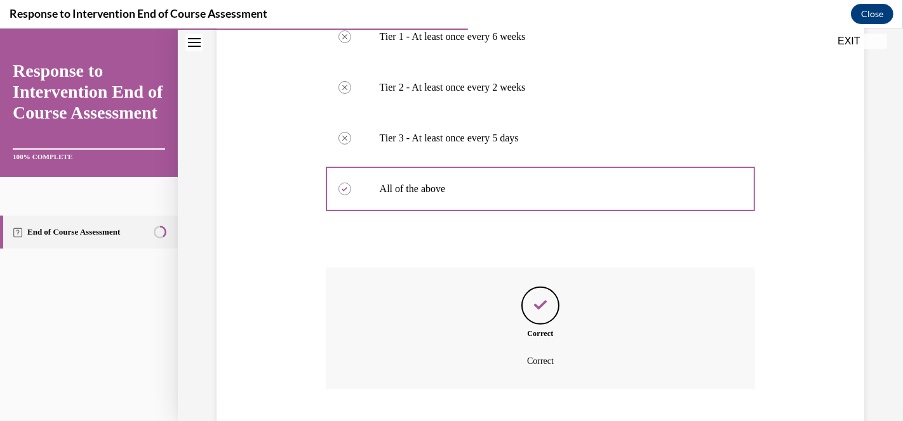
scroll to position [350, 0]
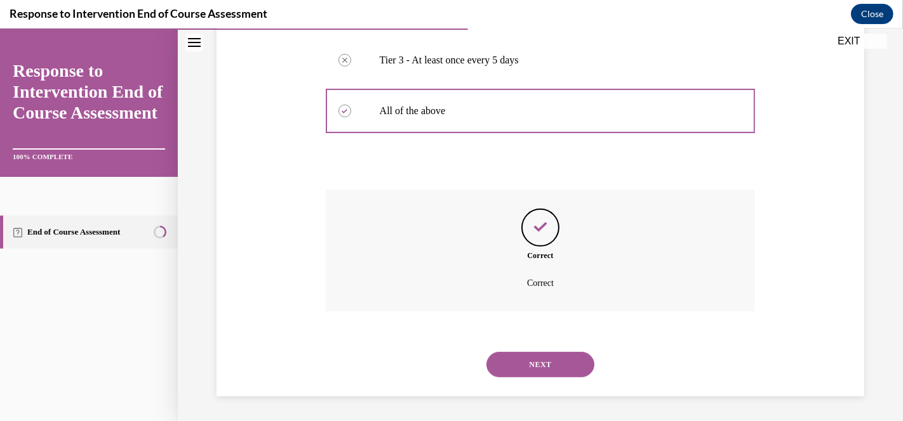
click at [531, 359] on button "NEXT" at bounding box center [540, 364] width 108 height 25
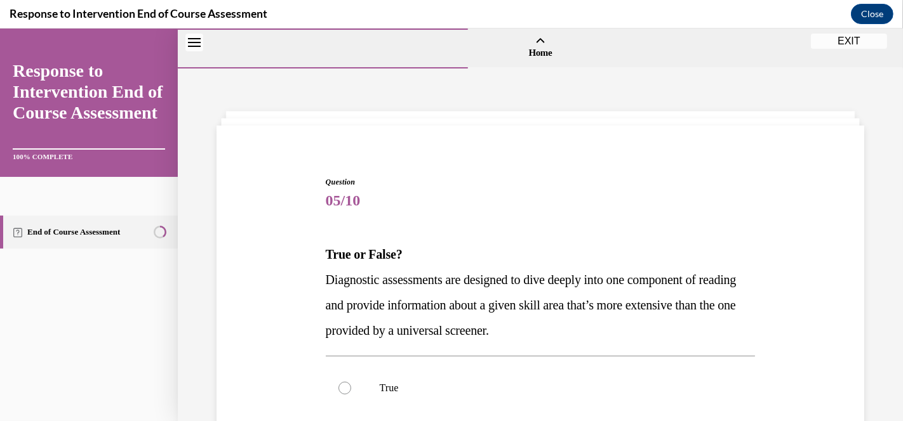
scroll to position [70, 0]
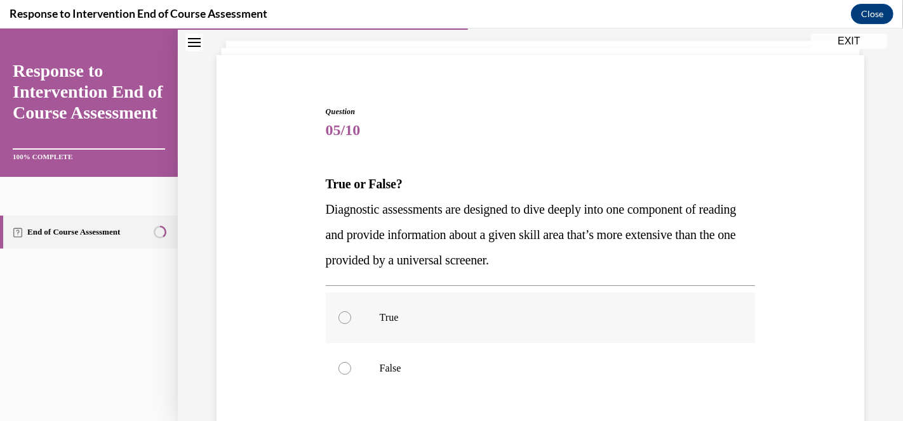
click at [345, 315] on div at bounding box center [344, 318] width 13 height 13
click at [345, 315] on input "True" at bounding box center [344, 318] width 13 height 13
radio input "true"
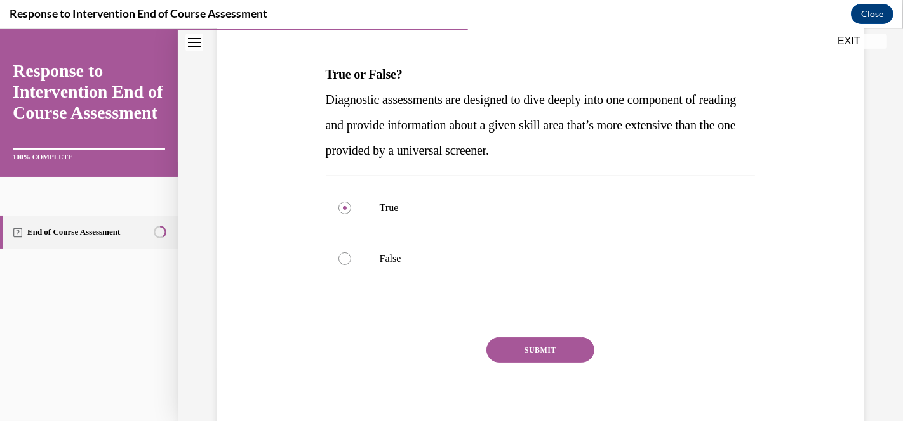
scroll to position [211, 0]
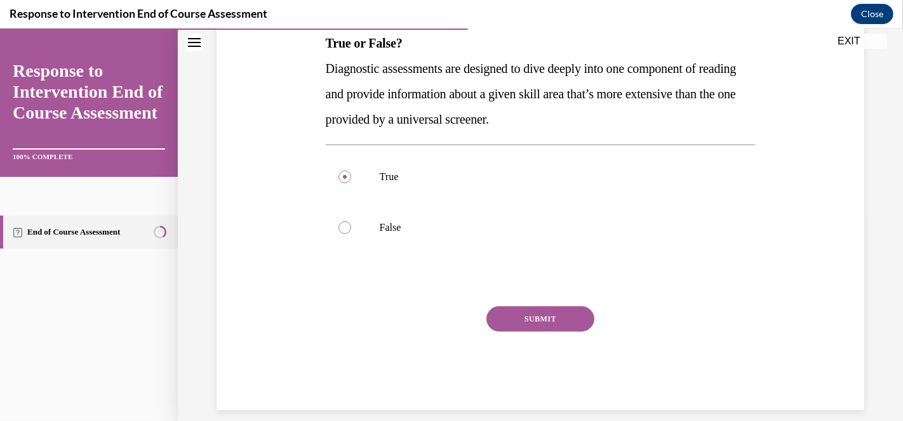
click at [528, 320] on button "SUBMIT" at bounding box center [540, 319] width 108 height 25
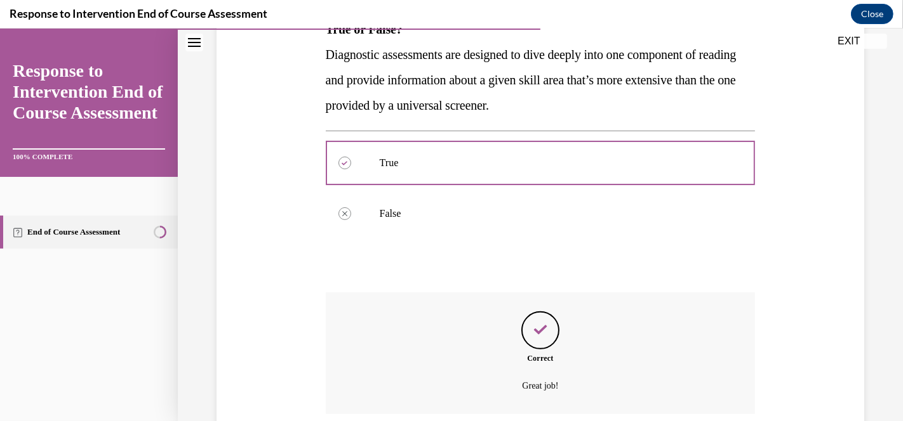
scroll to position [328, 0]
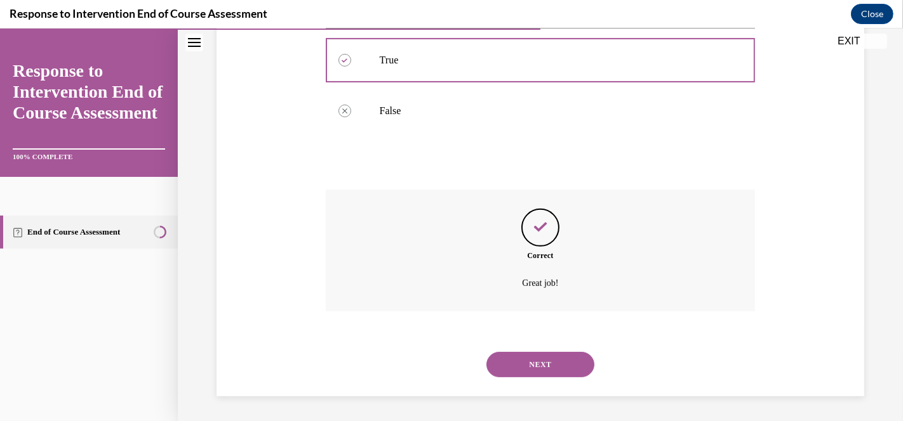
click at [522, 361] on button "NEXT" at bounding box center [540, 364] width 108 height 25
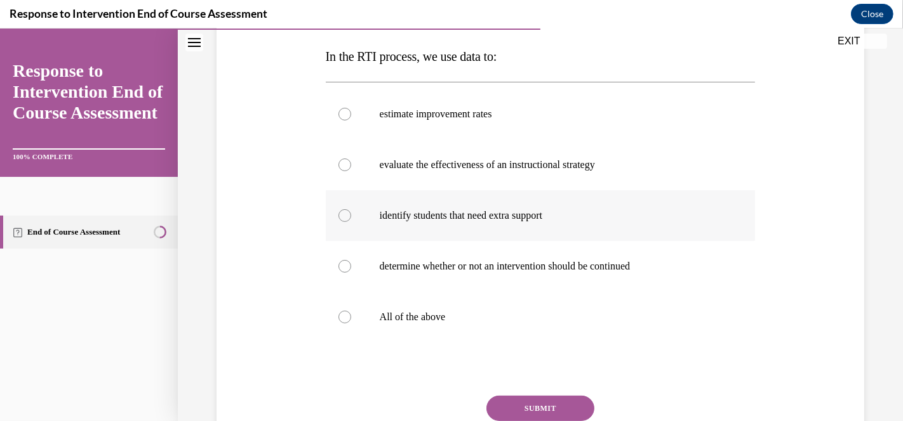
scroll to position [211, 0]
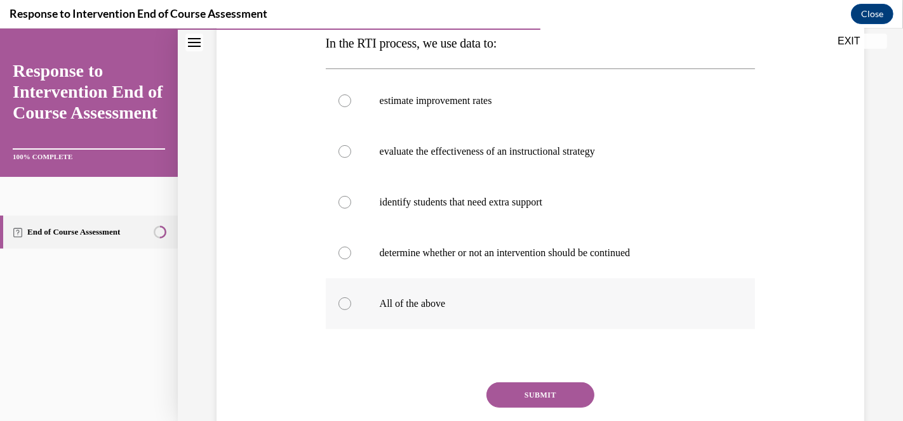
click at [341, 301] on div at bounding box center [344, 304] width 13 height 13
click at [341, 301] on input "All of the above" at bounding box center [344, 304] width 13 height 13
radio input "true"
click at [522, 388] on button "SUBMIT" at bounding box center [540, 395] width 108 height 25
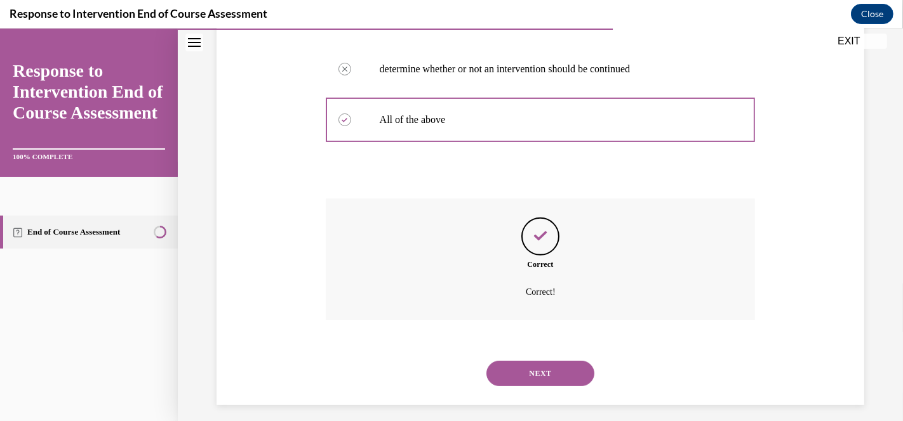
scroll to position [404, 0]
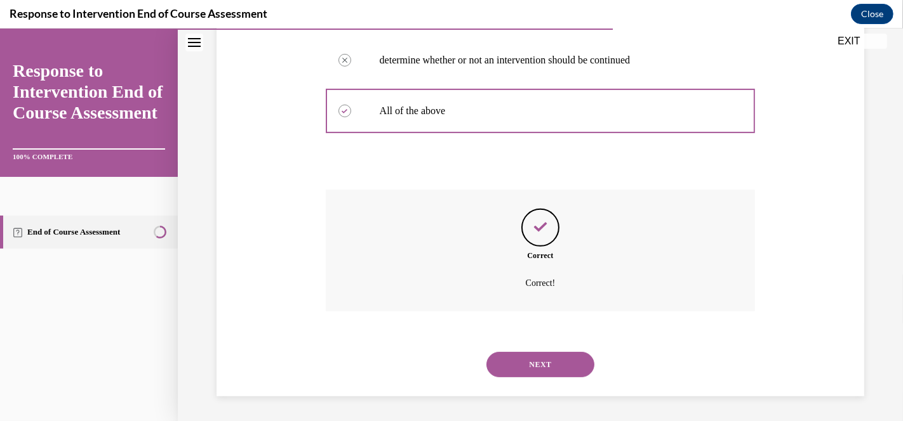
click at [531, 365] on button "NEXT" at bounding box center [540, 364] width 108 height 25
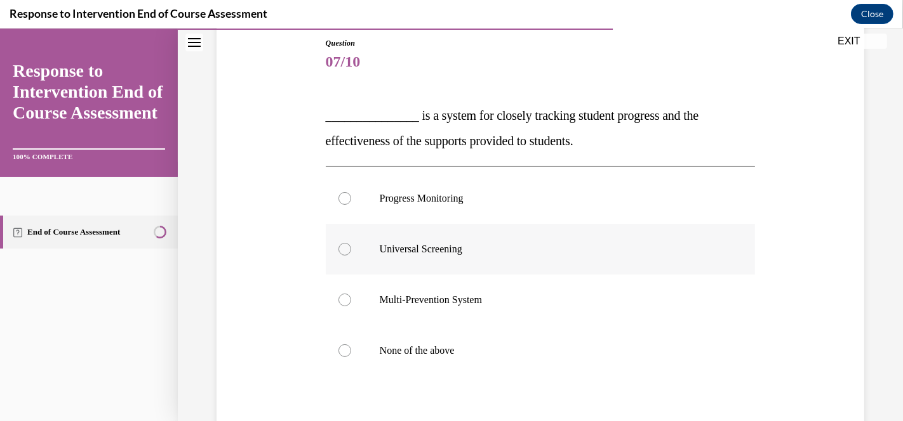
scroll to position [141, 0]
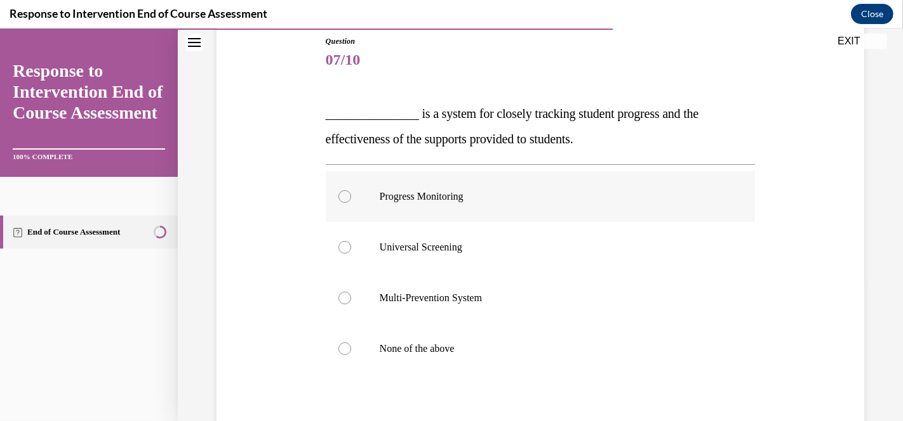
click at [343, 200] on div at bounding box center [344, 196] width 13 height 13
click at [343, 200] on input "Progress Monitoring" at bounding box center [344, 196] width 13 height 13
radio input "true"
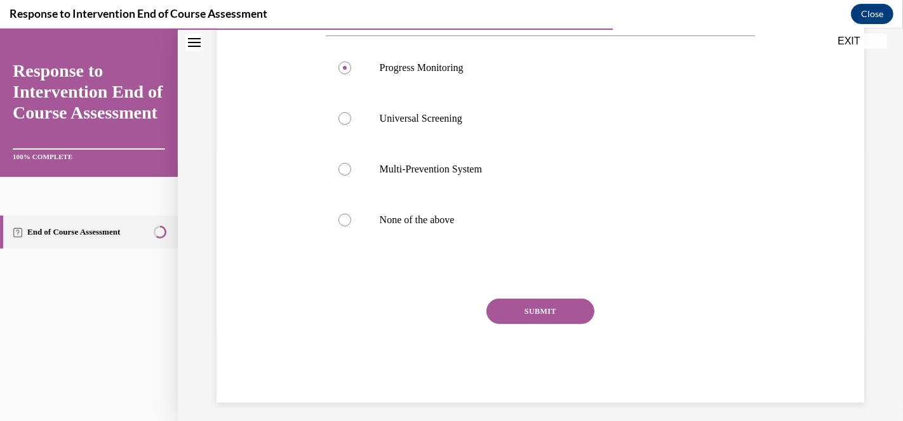
scroll to position [275, 0]
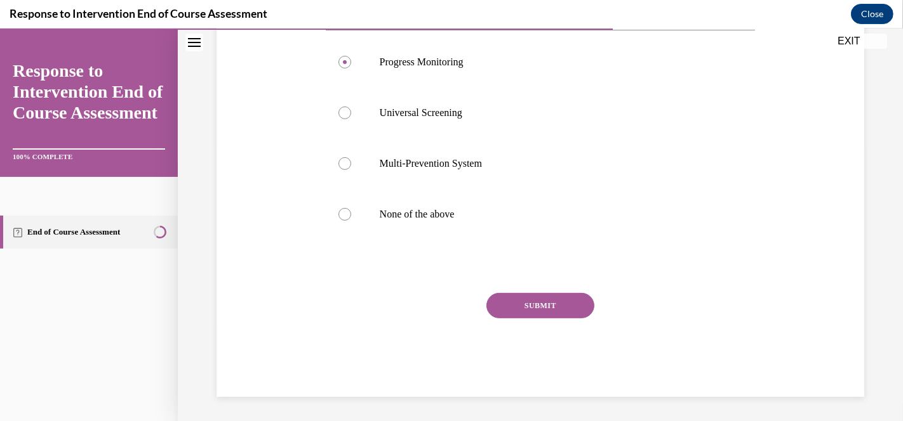
click at [531, 309] on button "SUBMIT" at bounding box center [540, 305] width 108 height 25
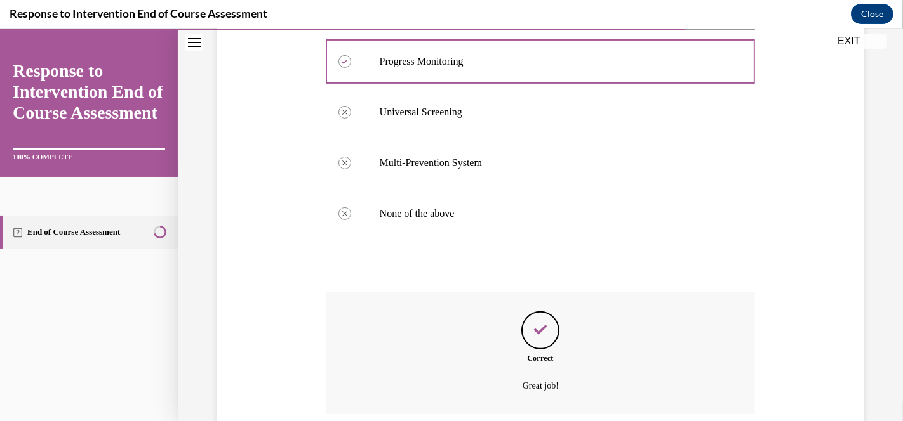
scroll to position [379, 0]
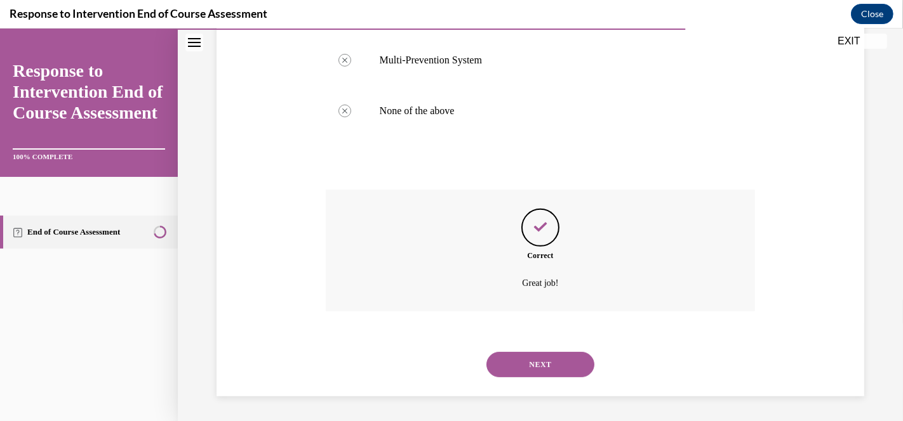
click at [531, 362] on button "NEXT" at bounding box center [540, 364] width 108 height 25
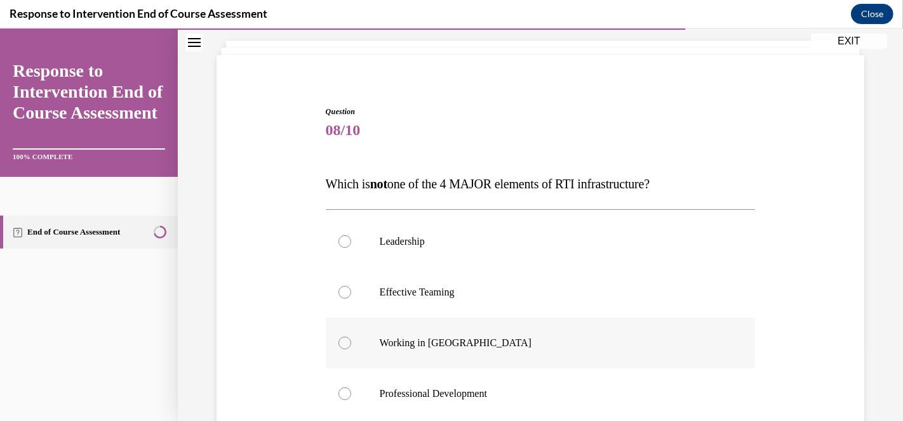
scroll to position [211, 0]
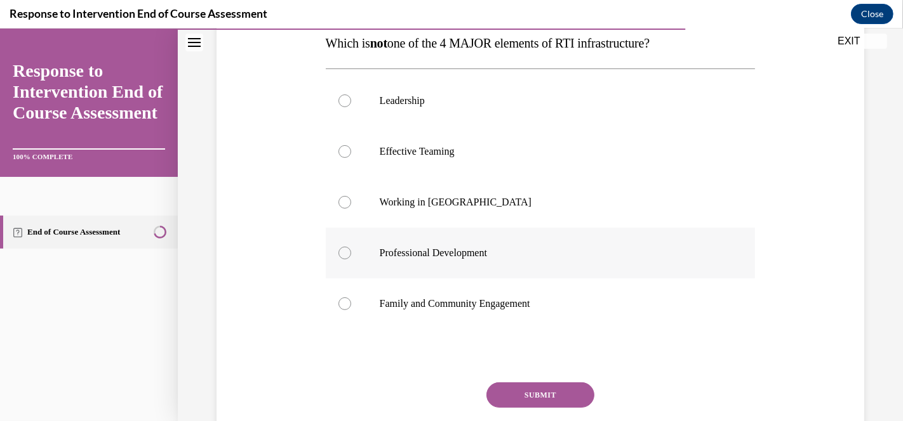
click at [343, 254] on div at bounding box center [344, 253] width 13 height 13
click at [343, 254] on input "Professional Development" at bounding box center [344, 253] width 13 height 13
radio input "true"
click at [536, 392] on button "SUBMIT" at bounding box center [540, 395] width 108 height 25
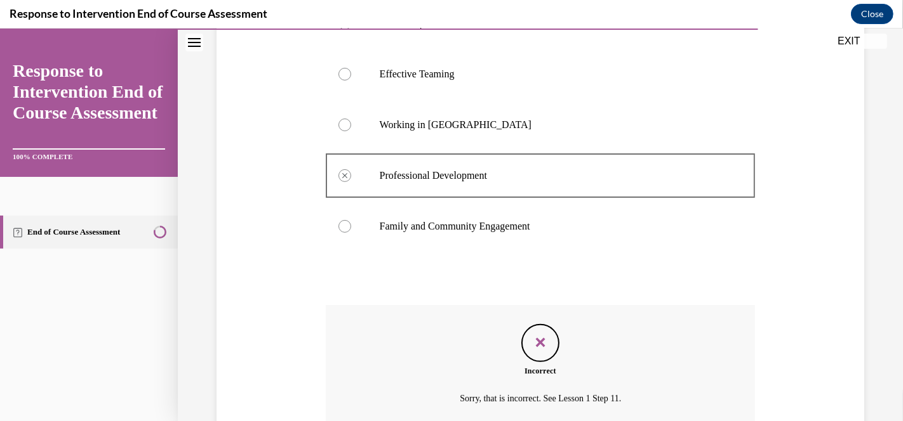
scroll to position [404, 0]
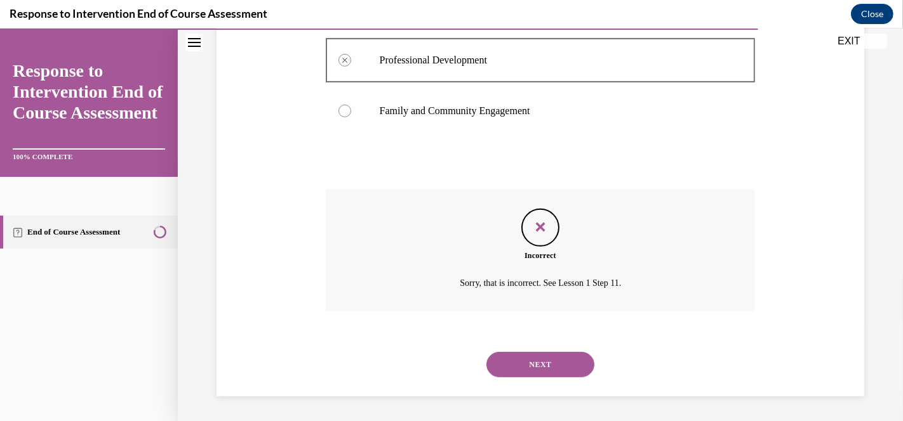
click at [553, 358] on button "NEXT" at bounding box center [540, 364] width 108 height 25
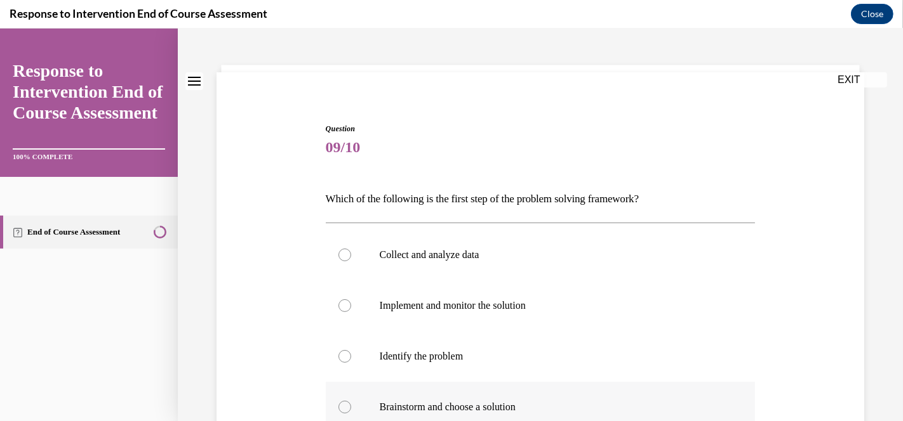
scroll to position [70, 0]
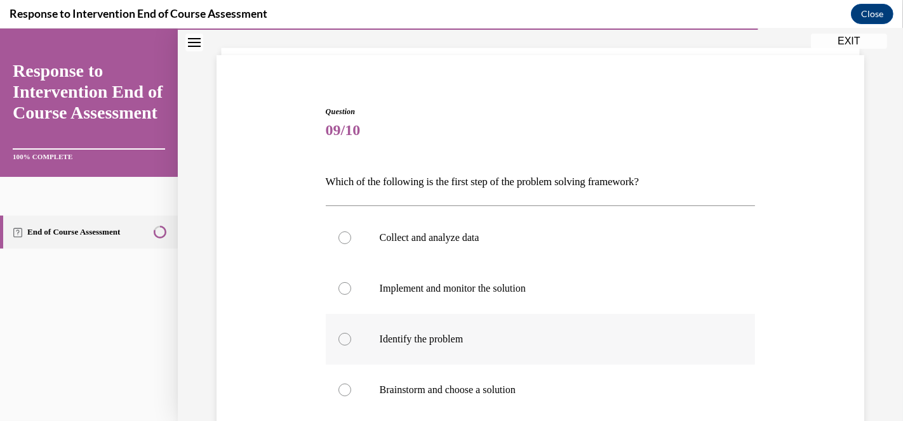
click at [344, 343] on div at bounding box center [344, 339] width 13 height 13
click at [344, 343] on input "Identify the problem" at bounding box center [344, 339] width 13 height 13
radio input "true"
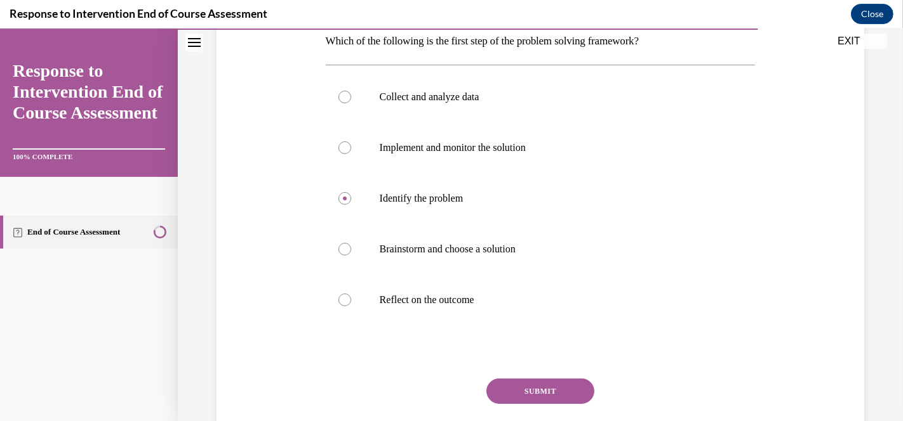
click at [532, 390] on button "SUBMIT" at bounding box center [540, 391] width 108 height 25
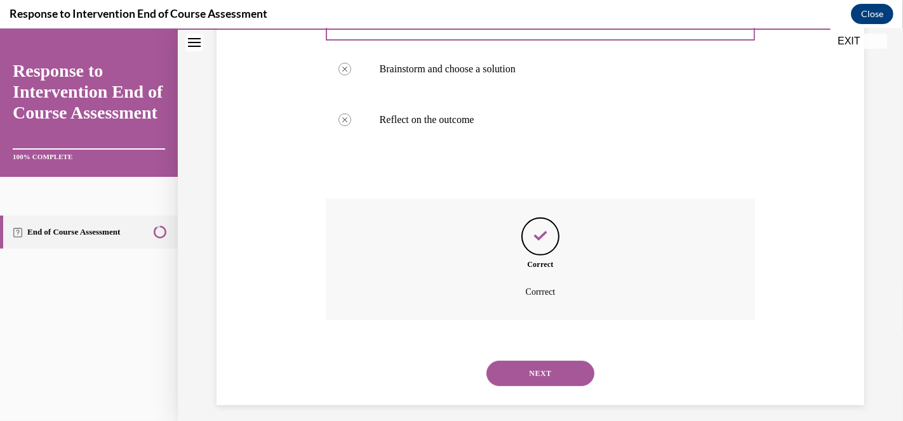
scroll to position [401, 0]
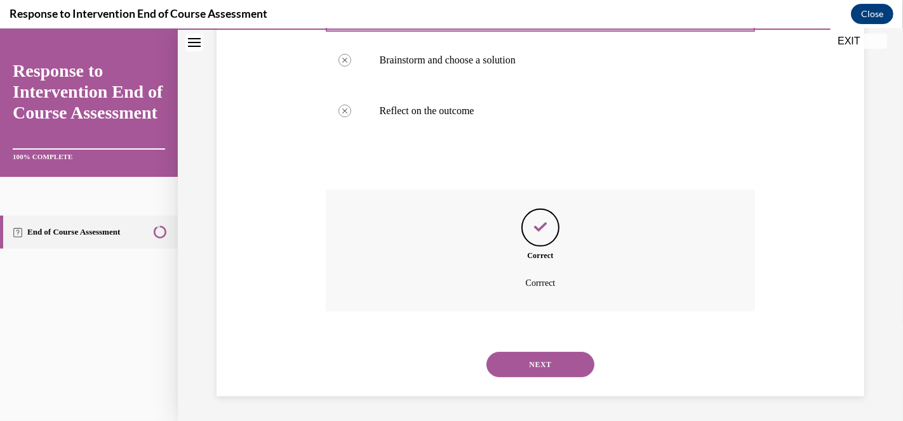
click at [531, 364] on button "NEXT" at bounding box center [540, 364] width 108 height 25
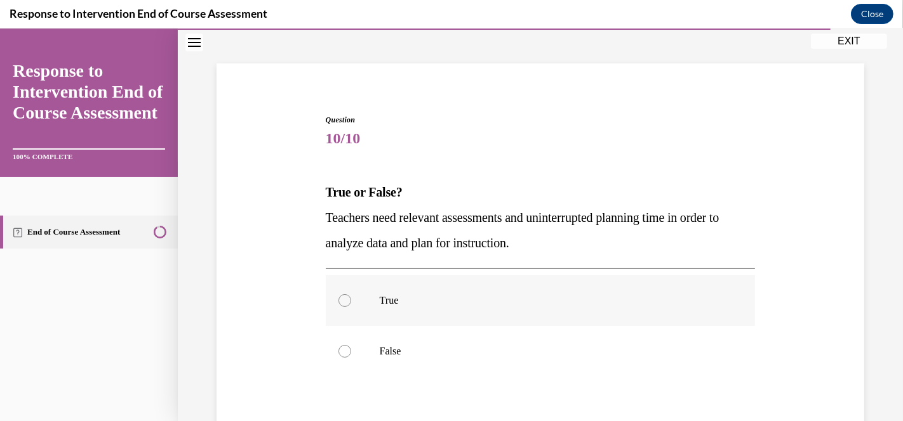
scroll to position [70, 0]
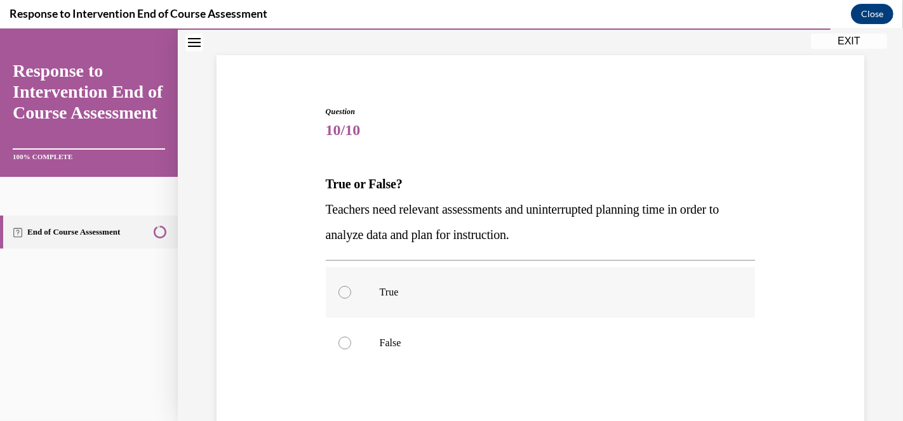
click at [340, 294] on div at bounding box center [344, 292] width 13 height 13
click at [340, 294] on input "True" at bounding box center [344, 292] width 13 height 13
radio input "true"
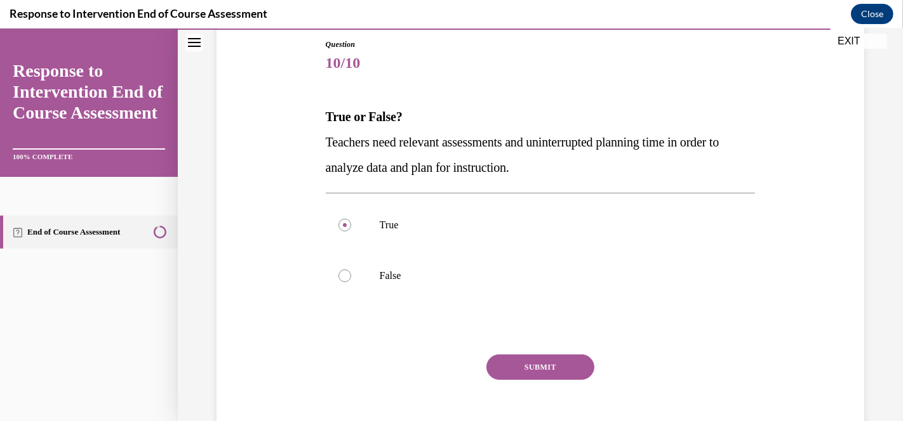
scroll to position [200, 0]
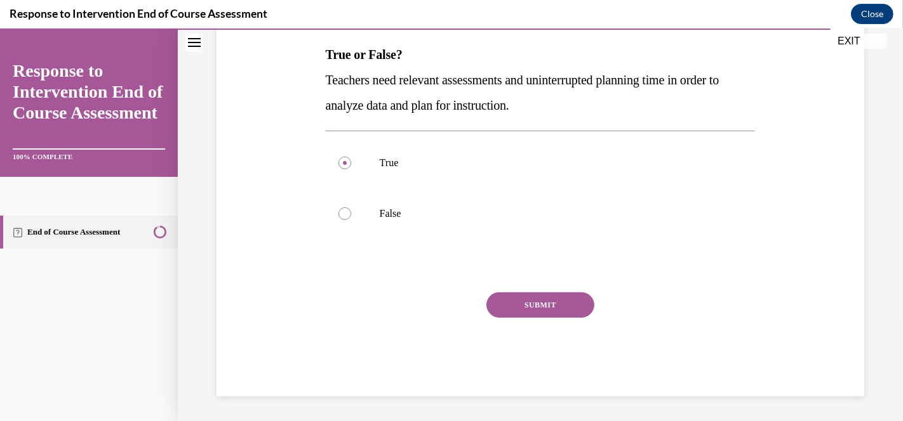
click at [511, 307] on button "SUBMIT" at bounding box center [540, 305] width 108 height 25
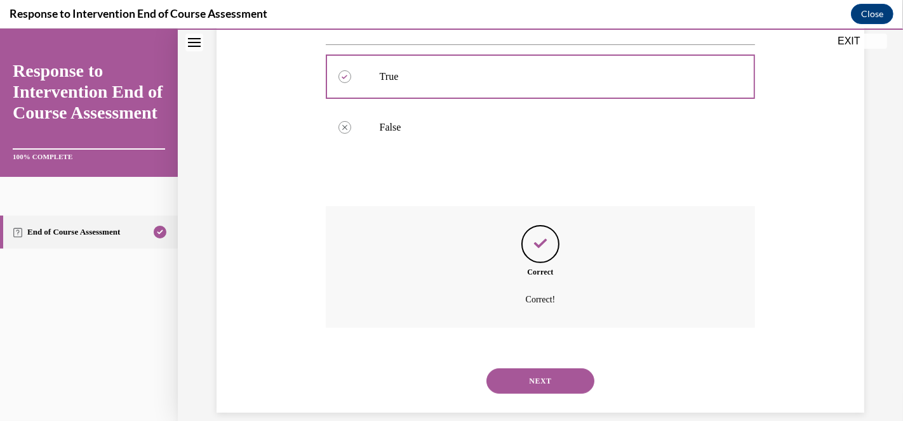
scroll to position [303, 0]
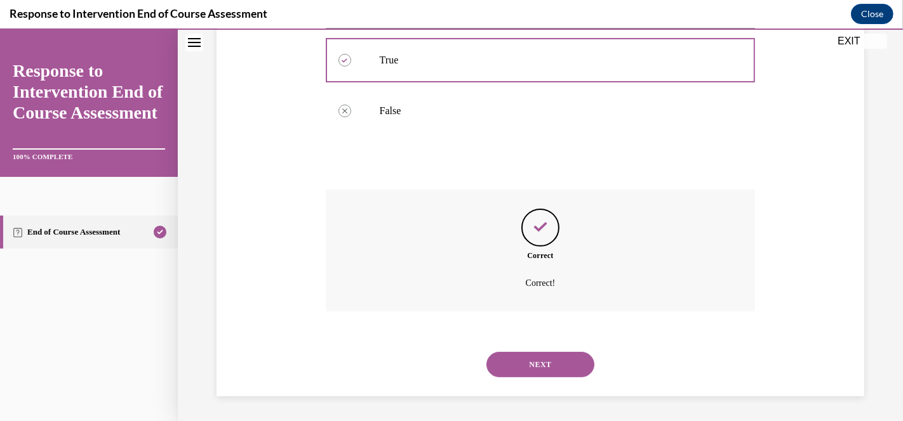
click at [534, 359] on button "NEXT" at bounding box center [540, 364] width 108 height 25
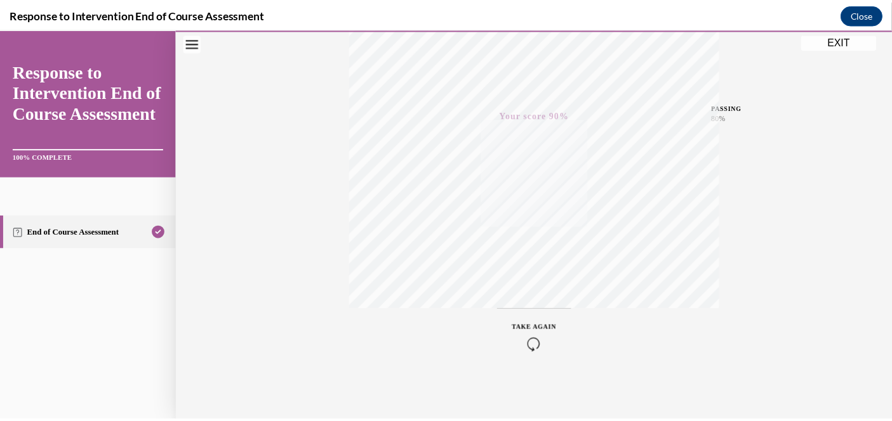
scroll to position [257, 0]
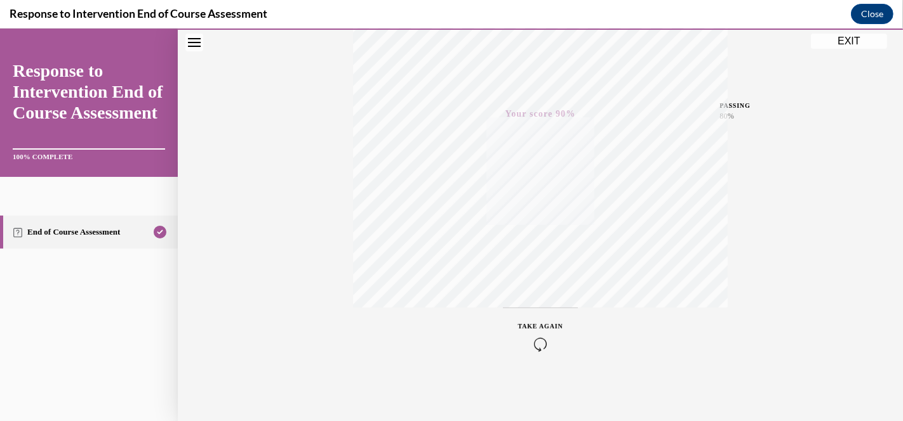
click at [842, 39] on button "EXIT" at bounding box center [849, 41] width 76 height 15
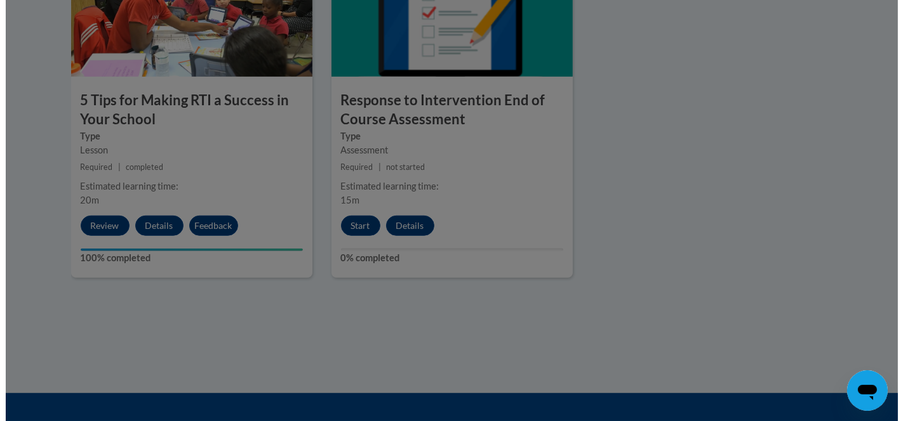
scroll to position [776, 0]
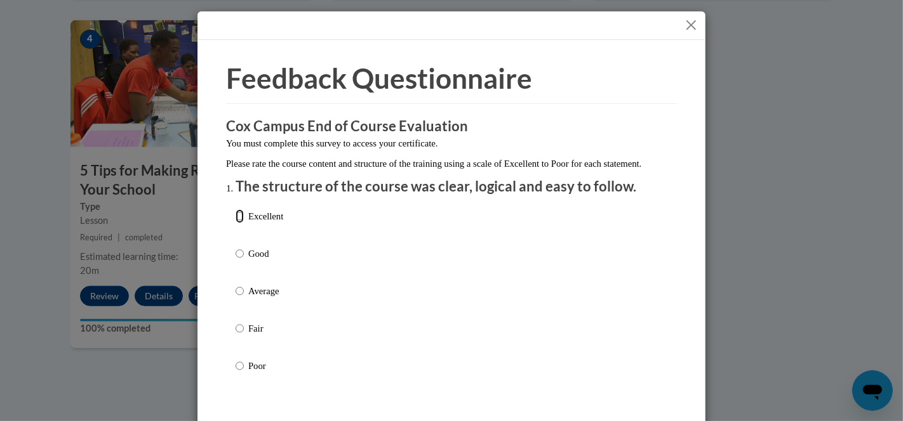
click at [235, 223] on input "Excellent" at bounding box center [239, 216] width 8 height 14
radio input "true"
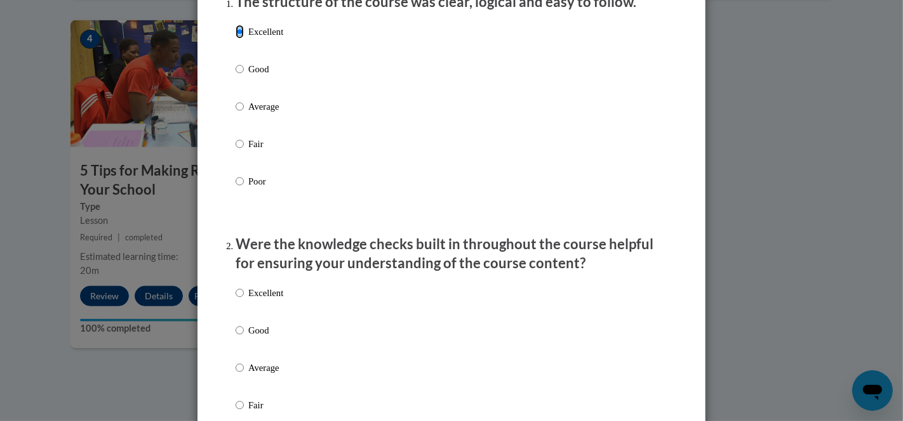
scroll to position [211, 0]
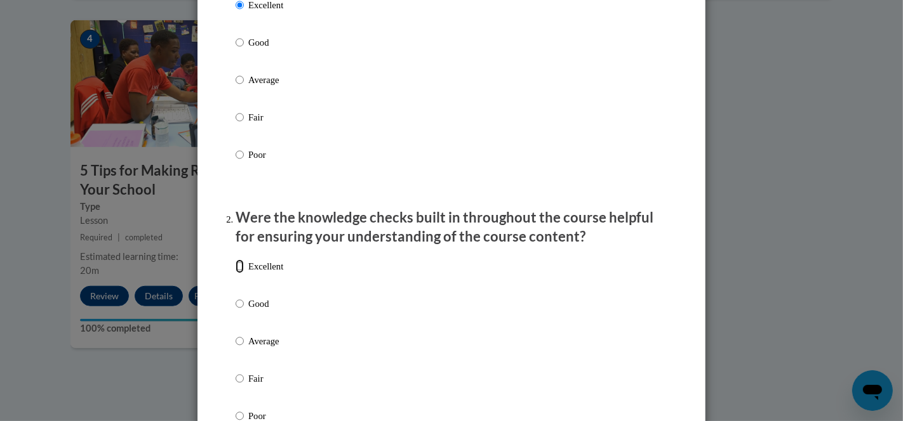
click at [235, 274] on input "Excellent" at bounding box center [239, 267] width 8 height 14
radio input "true"
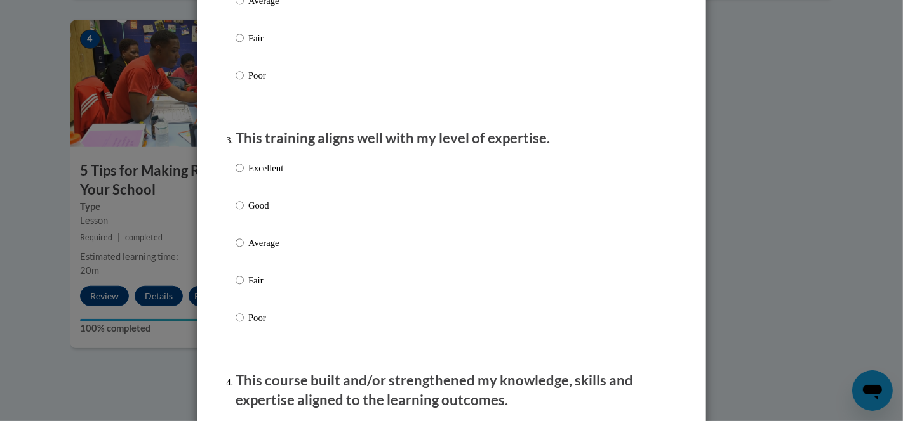
scroll to position [564, 0]
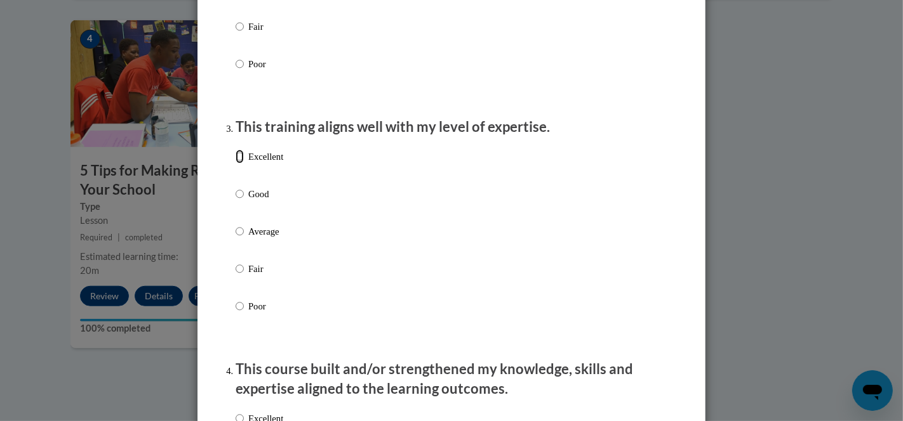
click at [235, 164] on input "Excellent" at bounding box center [239, 157] width 8 height 14
radio input "true"
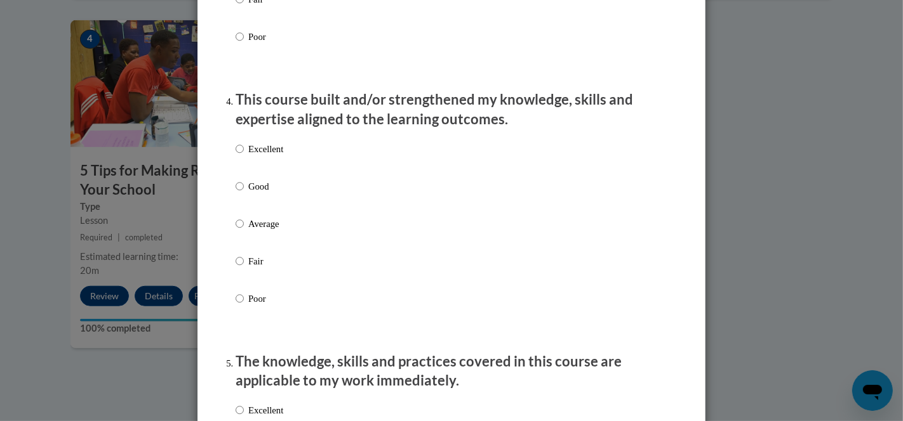
scroll to position [846, 0]
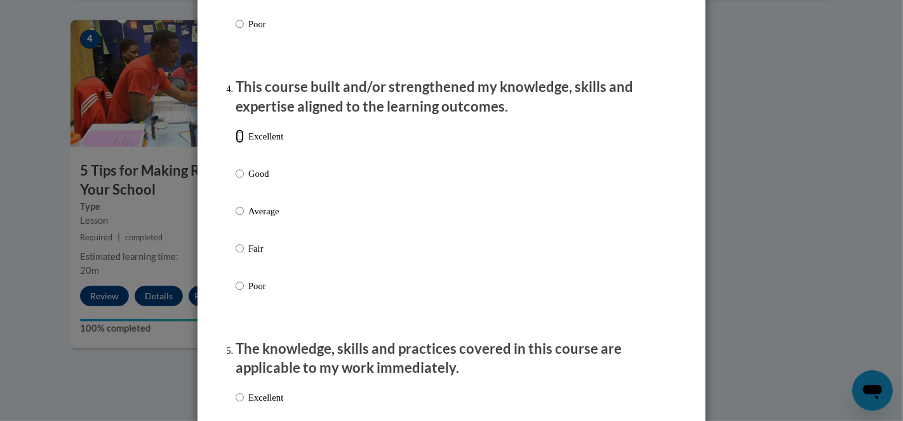
click at [235, 143] on input "Excellent" at bounding box center [239, 136] width 8 height 14
radio input "true"
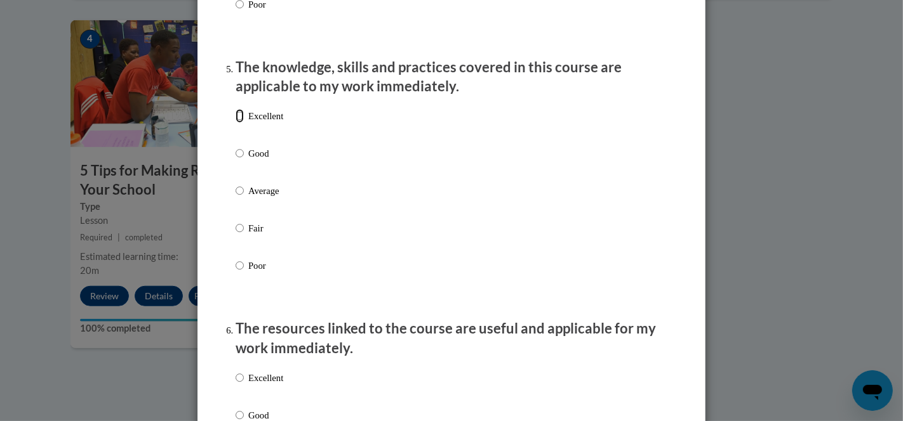
click at [235, 123] on input "Excellent" at bounding box center [239, 116] width 8 height 14
radio input "true"
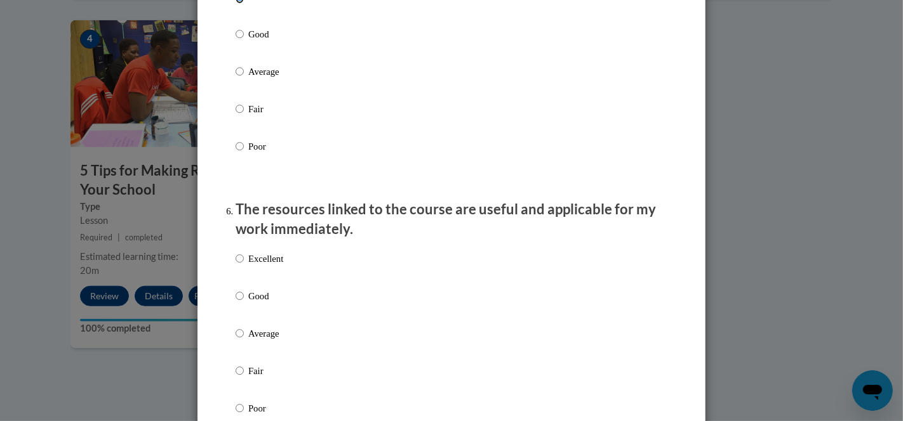
scroll to position [1269, 0]
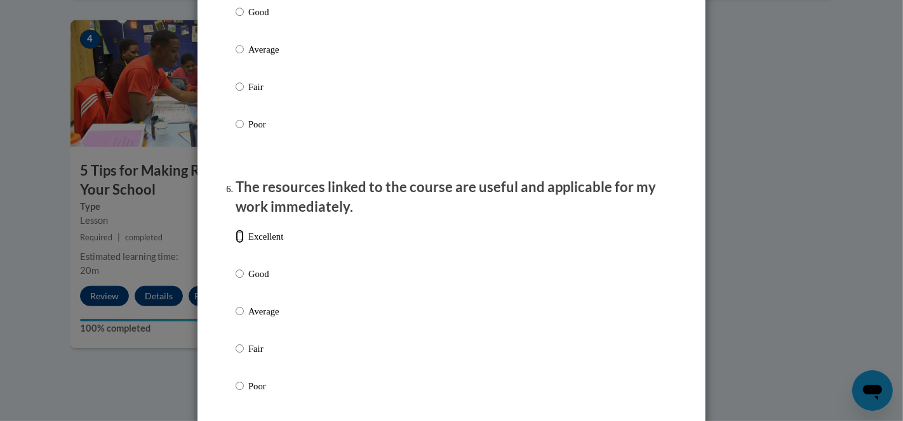
click at [235, 244] on input "Excellent" at bounding box center [239, 237] width 8 height 14
radio input "true"
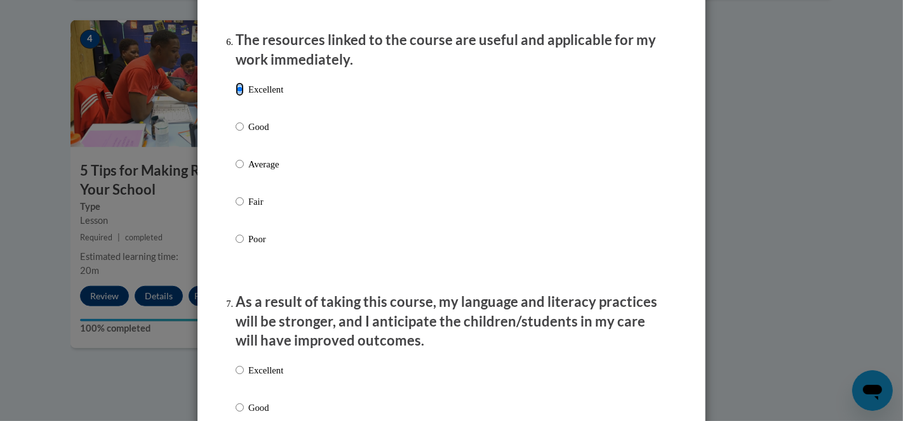
scroll to position [1551, 0]
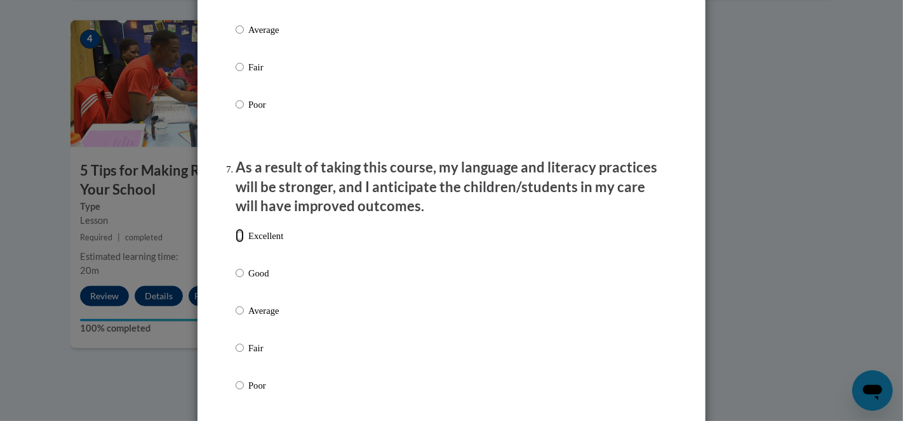
click at [237, 243] on input "Excellent" at bounding box center [239, 236] width 8 height 14
radio input "true"
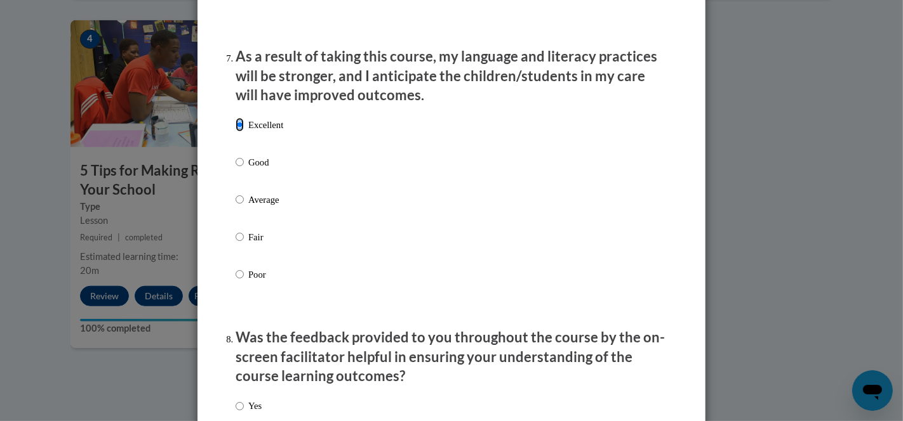
scroll to position [1833, 0]
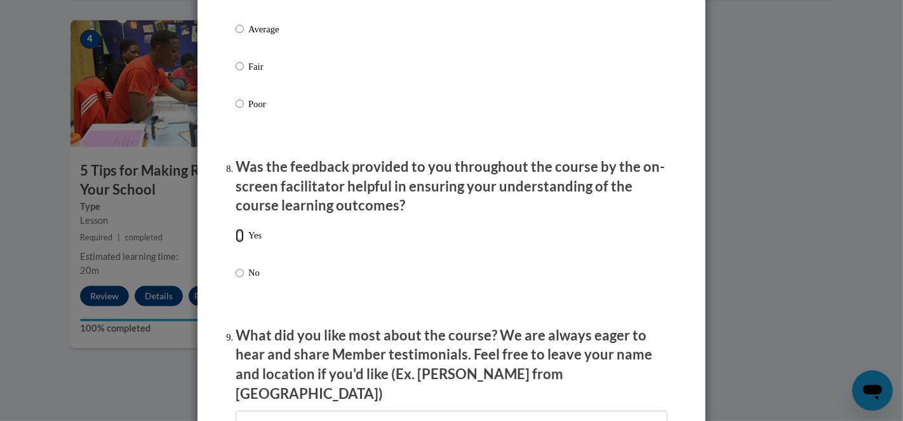
click at [235, 243] on input "Yes" at bounding box center [239, 236] width 8 height 14
radio input "true"
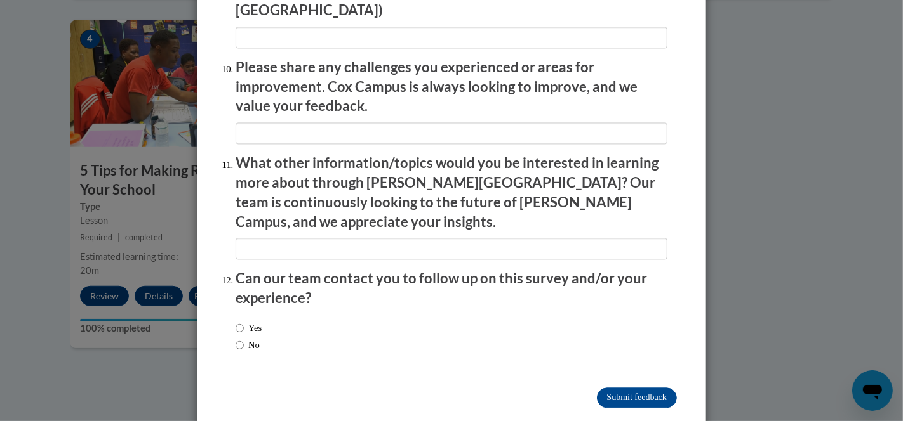
scroll to position [2220, 0]
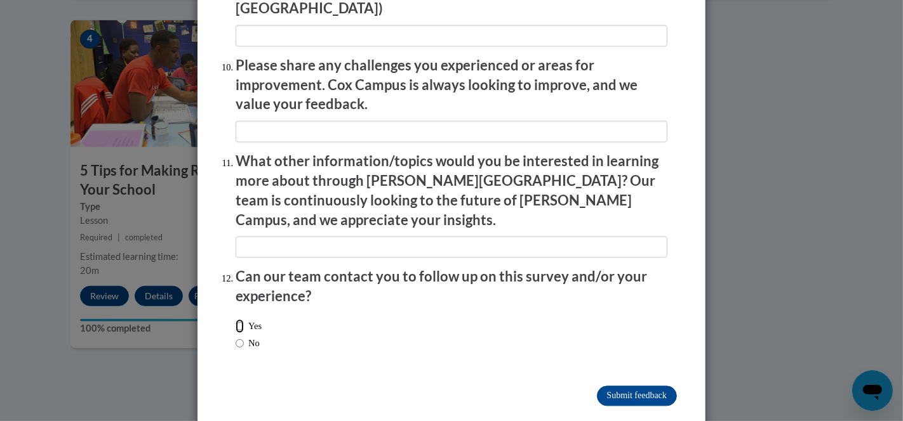
click at [235, 319] on input "Yes" at bounding box center [239, 326] width 8 height 14
radio input "true"
click at [629, 386] on input "Submit feedback" at bounding box center [637, 396] width 80 height 20
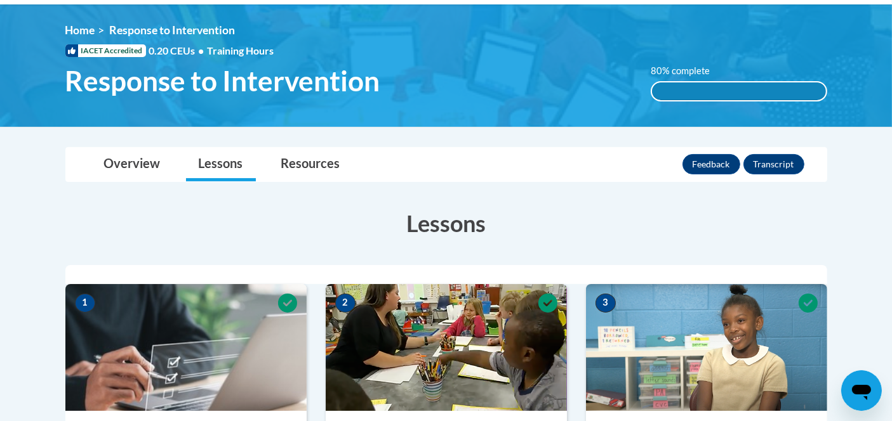
scroll to position [141, 0]
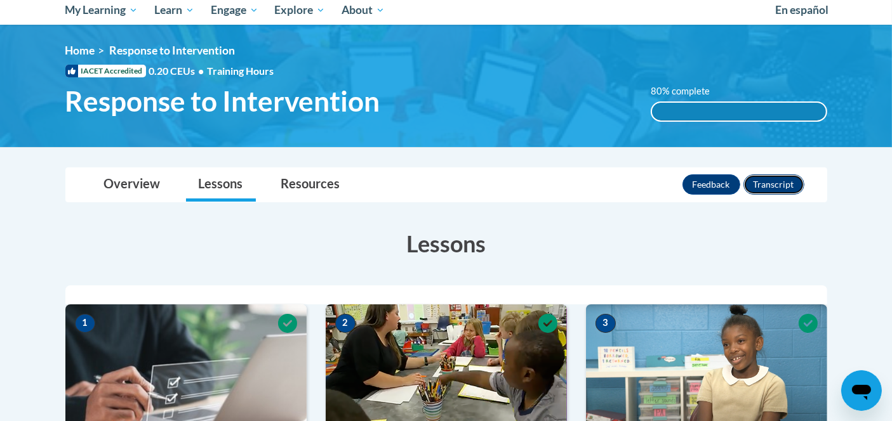
click at [770, 175] on button "Transcript" at bounding box center [773, 185] width 61 height 20
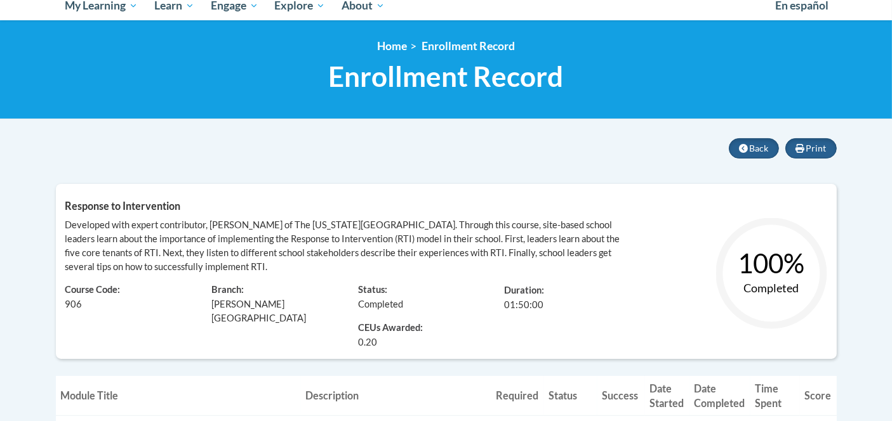
scroll to position [141, 0]
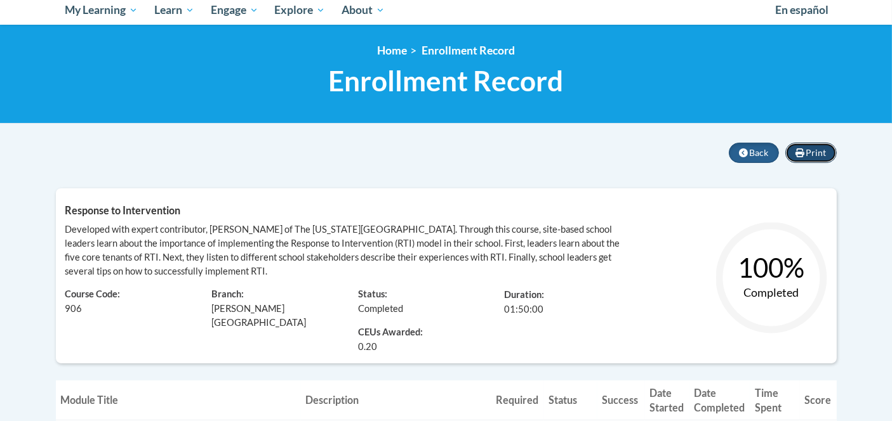
click at [813, 150] on span "Print" at bounding box center [816, 152] width 20 height 11
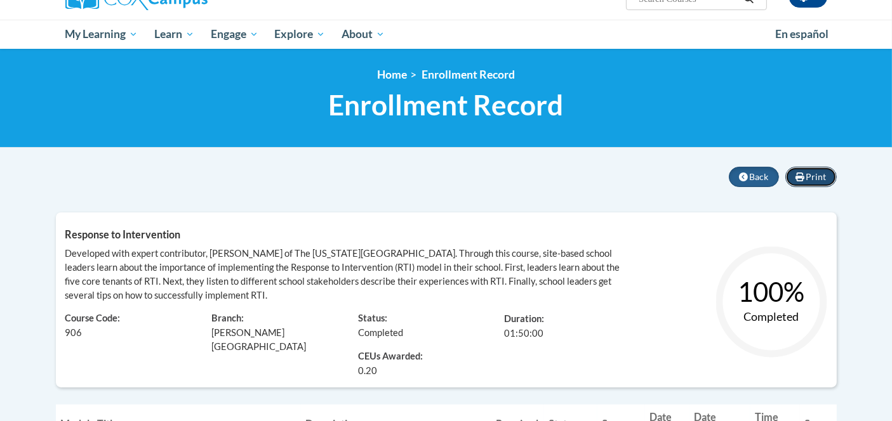
scroll to position [0, 0]
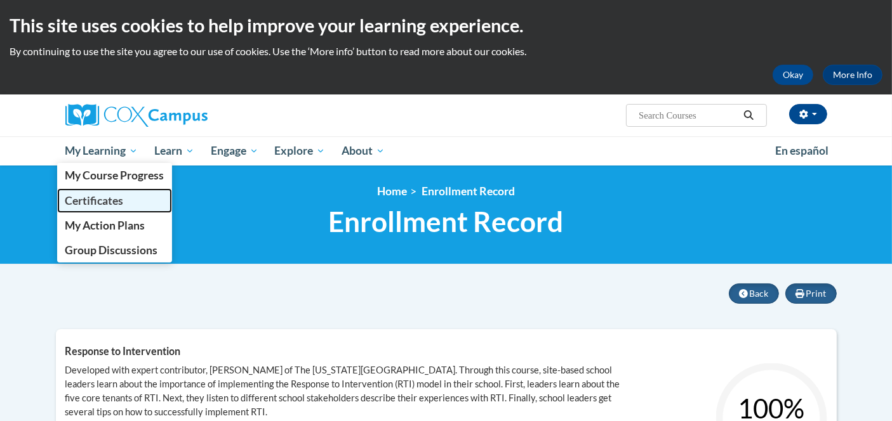
click at [100, 203] on span "Certificates" at bounding box center [94, 200] width 58 height 13
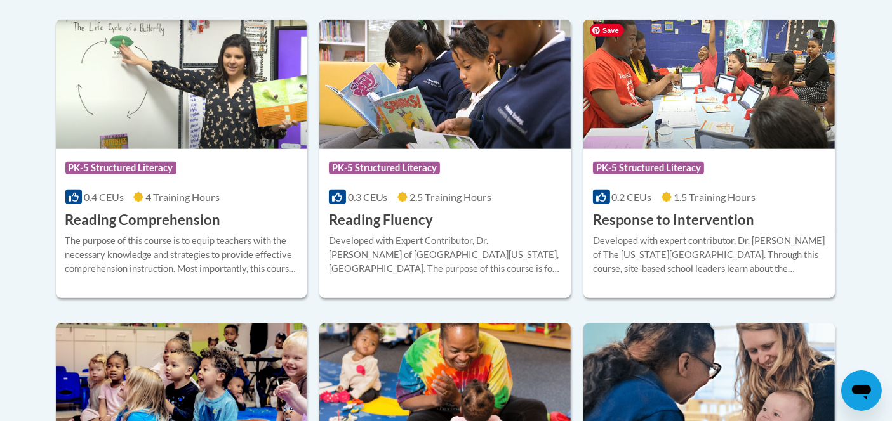
scroll to position [1410, 0]
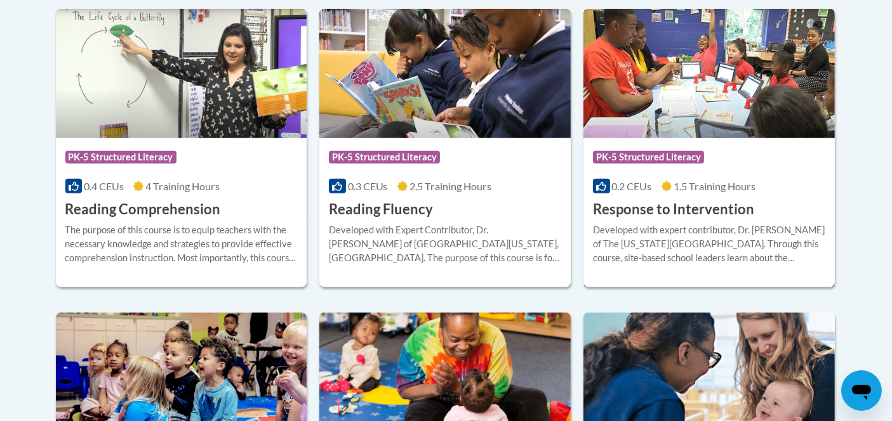
click at [646, 202] on h3 "Response to Intervention" at bounding box center [673, 210] width 161 height 20
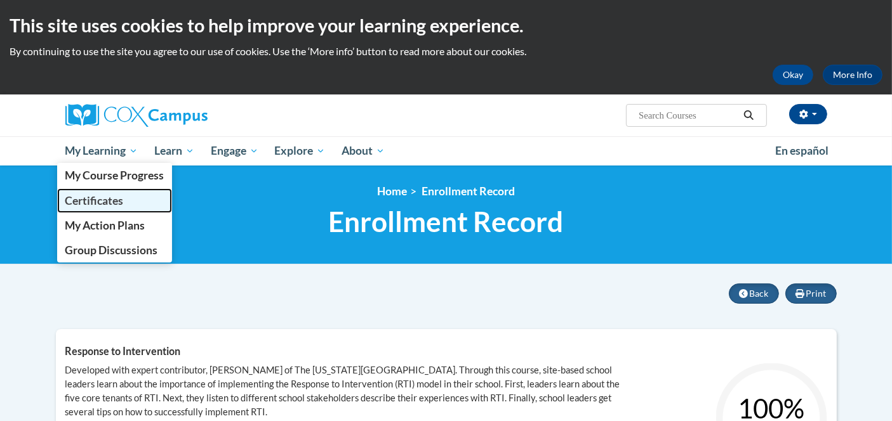
click at [93, 195] on span "Certificates" at bounding box center [94, 200] width 58 height 13
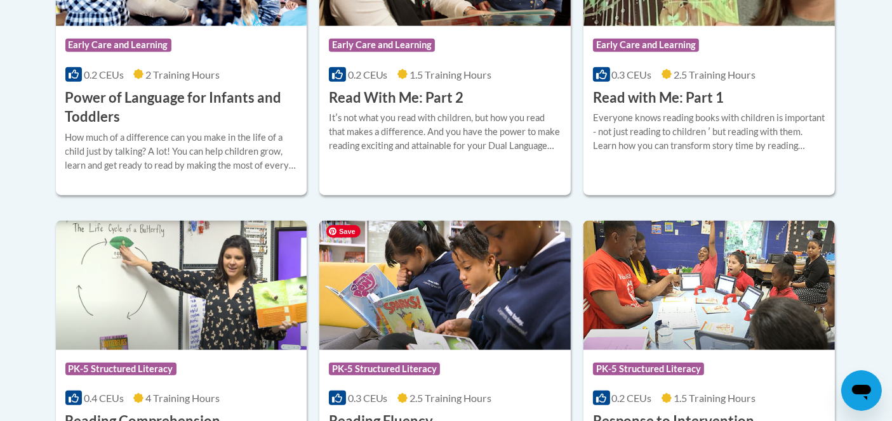
scroll to position [1269, 0]
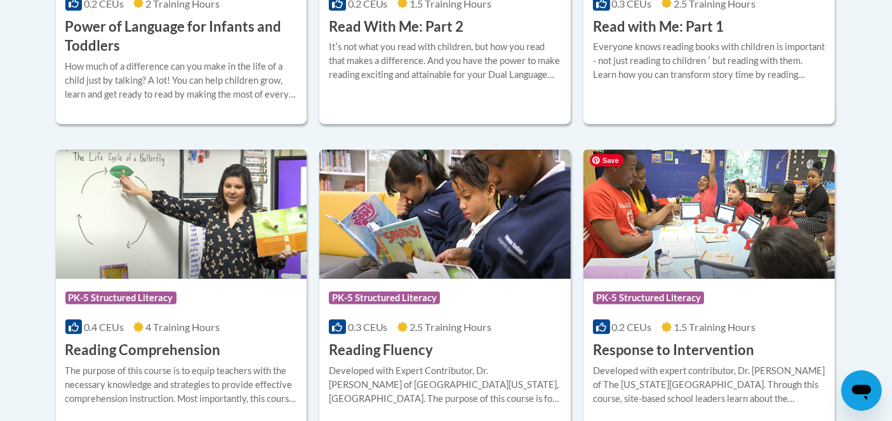
click at [661, 222] on img at bounding box center [708, 214] width 251 height 129
